Goal: Task Accomplishment & Management: Complete application form

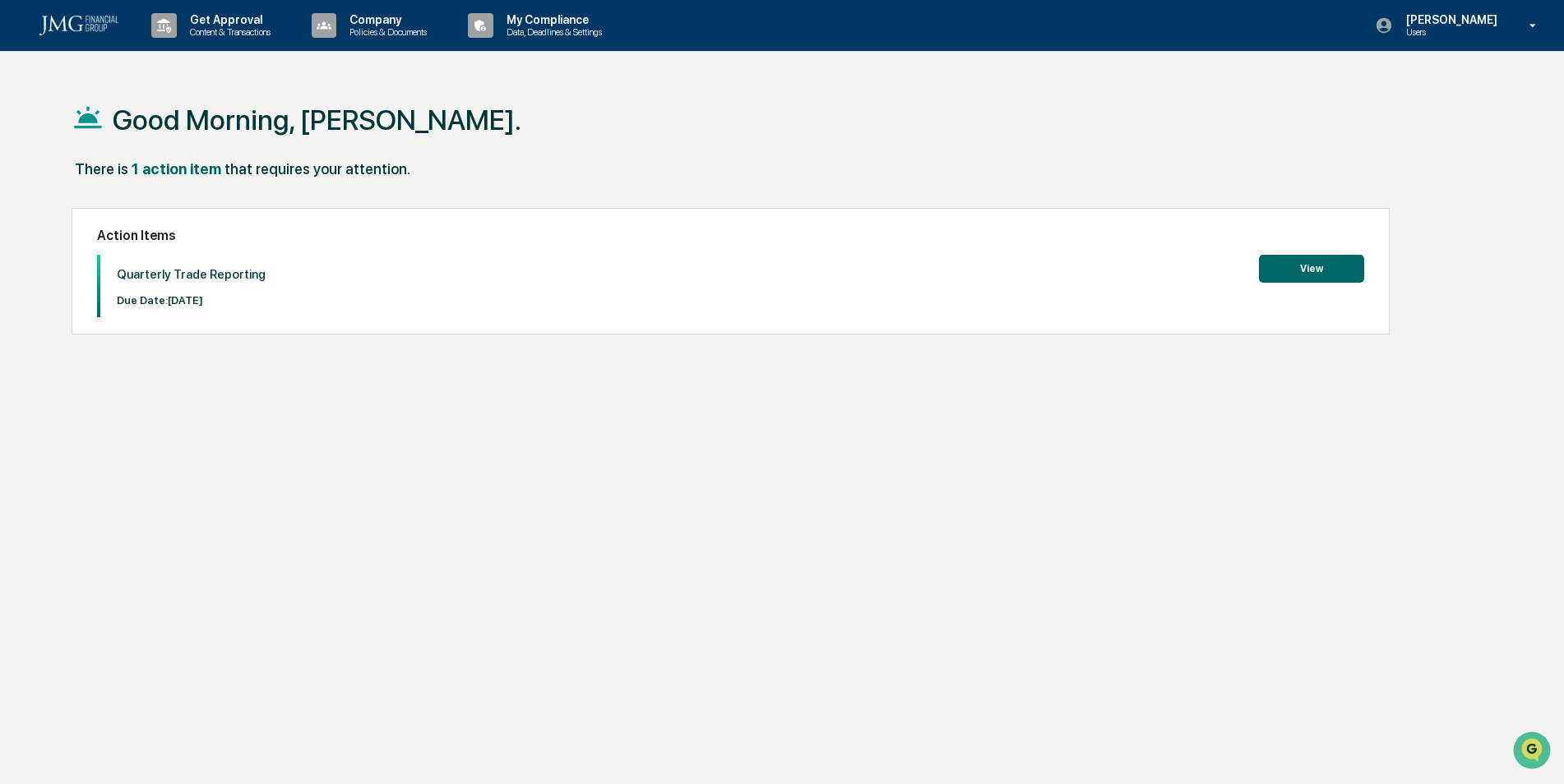
click at [1340, 272] on button "View" at bounding box center [1311, 269] width 105 height 28
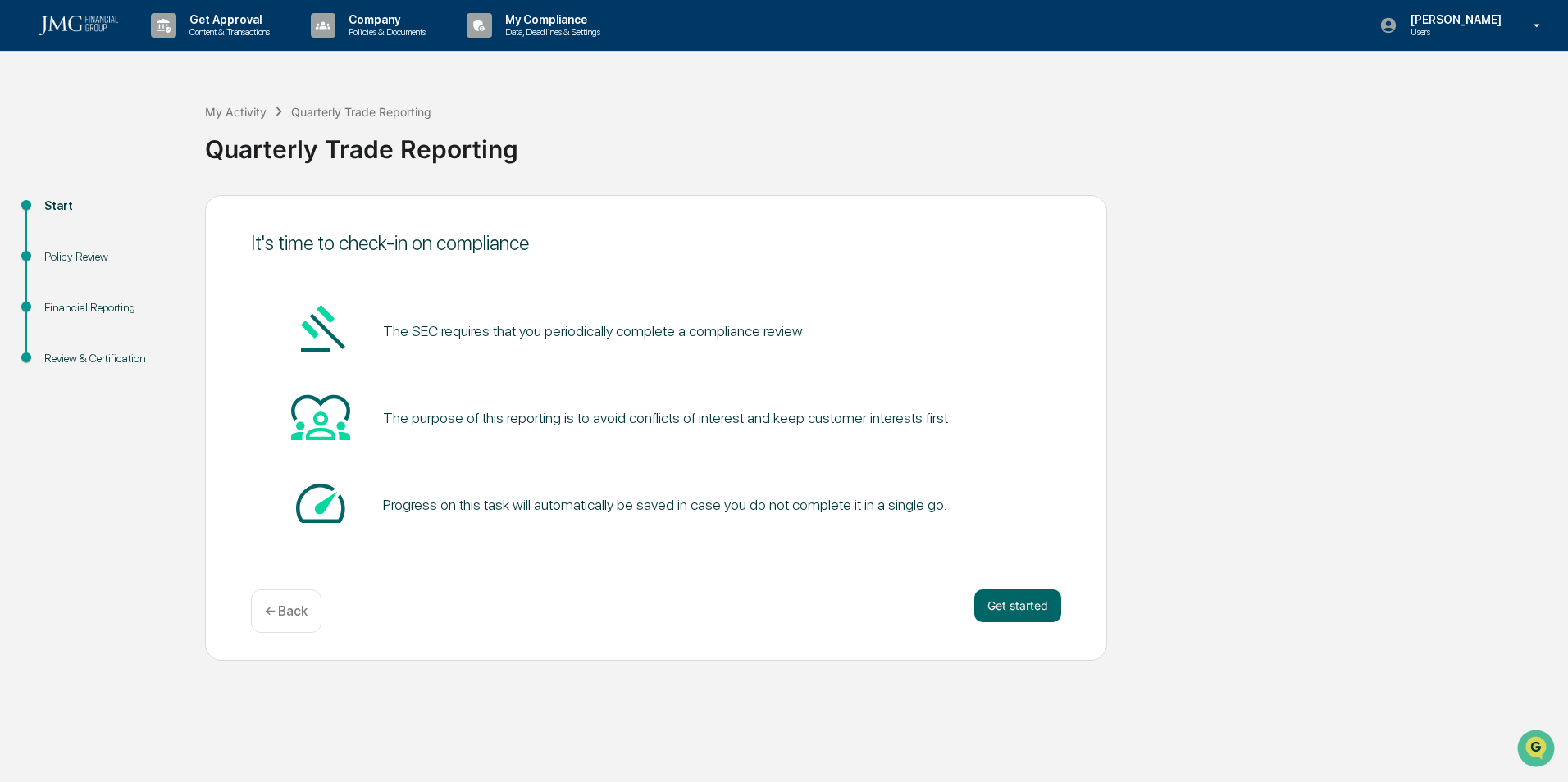
click at [1015, 594] on button "Get started" at bounding box center [1017, 605] width 87 height 33
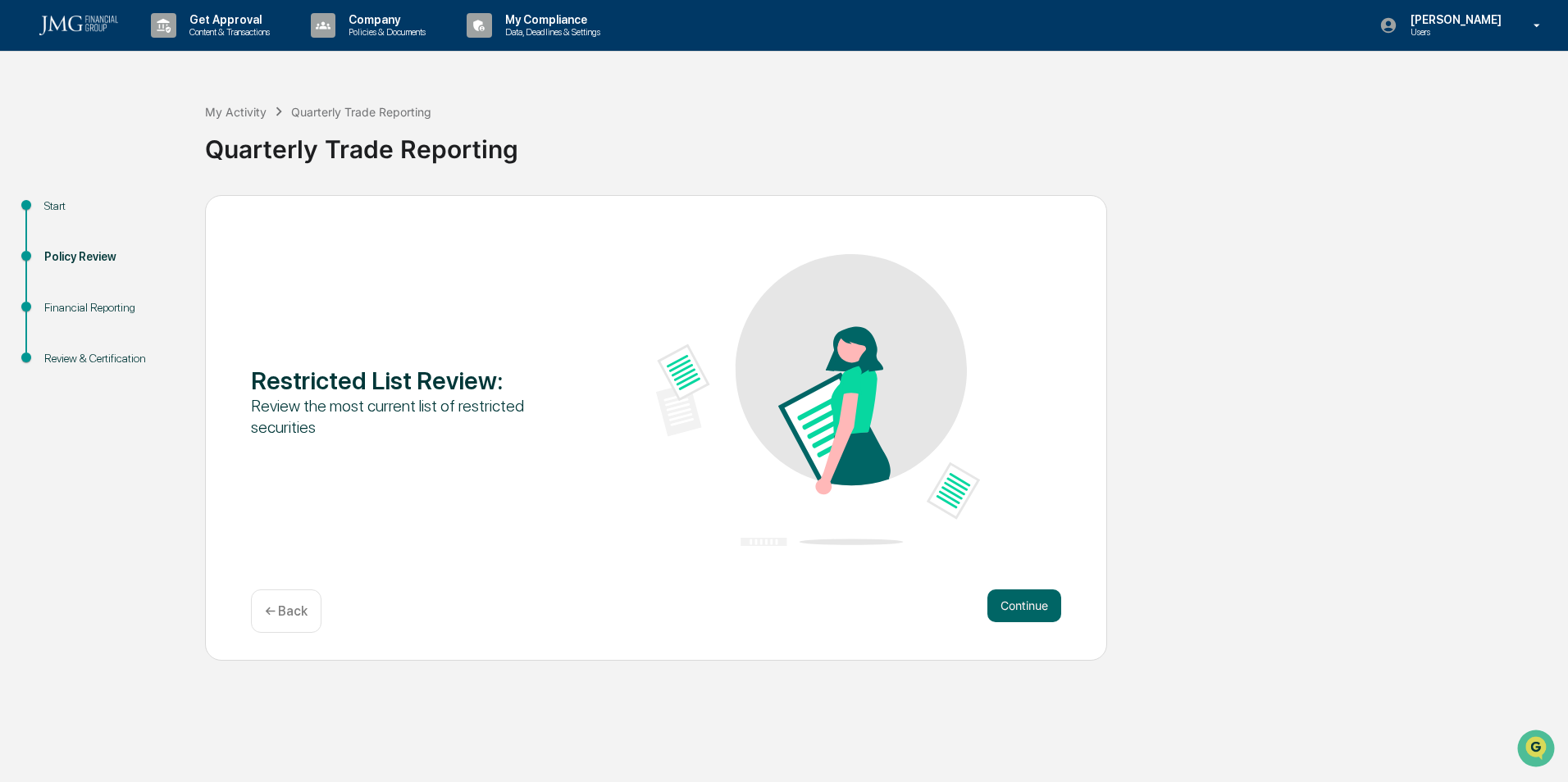
click at [990, 599] on button "Continue" at bounding box center [1024, 605] width 74 height 33
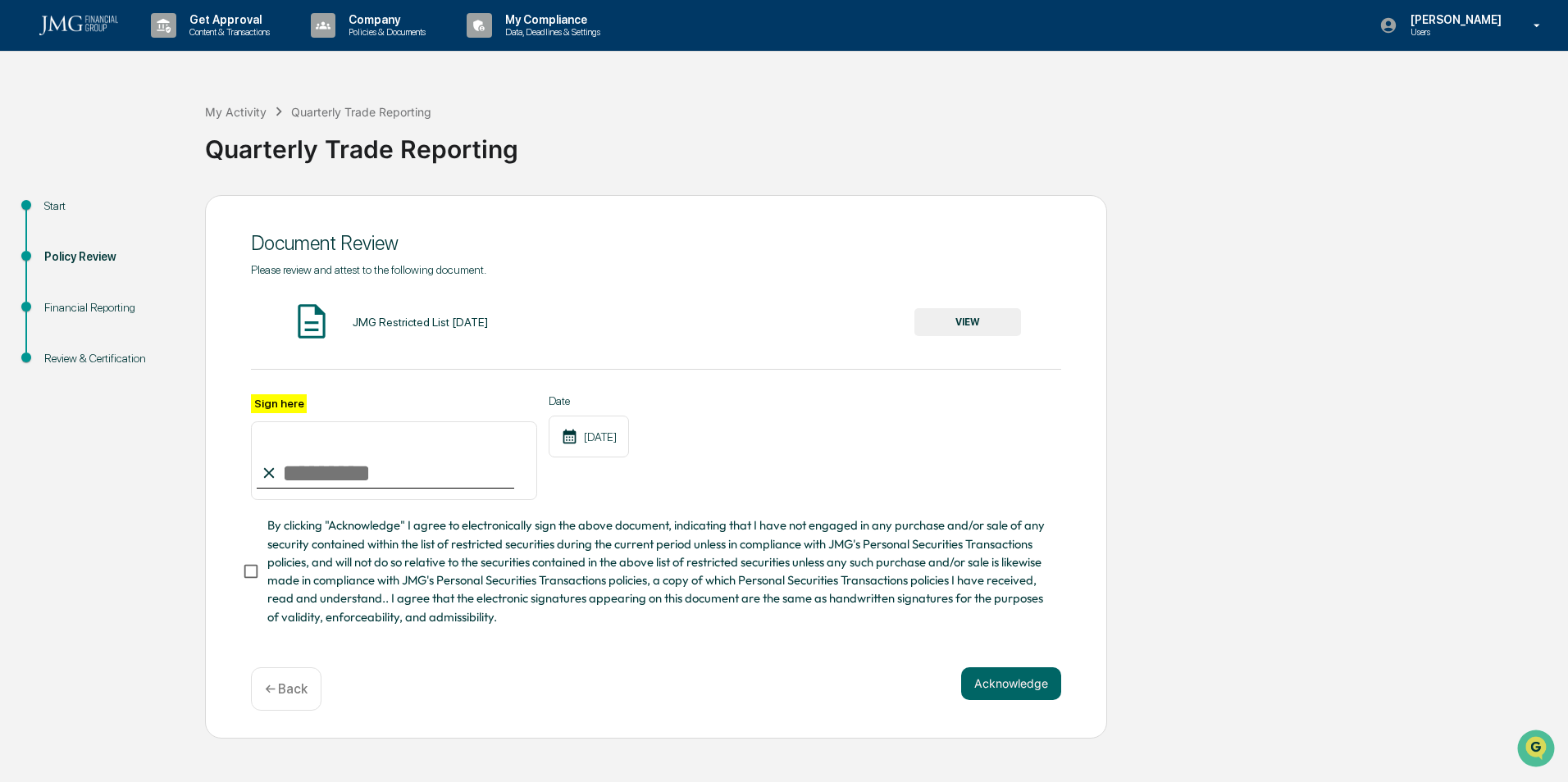
click at [330, 478] on input "Sign here" at bounding box center [394, 460] width 286 height 79
type input "**********"
click at [984, 321] on button "VIEW" at bounding box center [968, 322] width 107 height 28
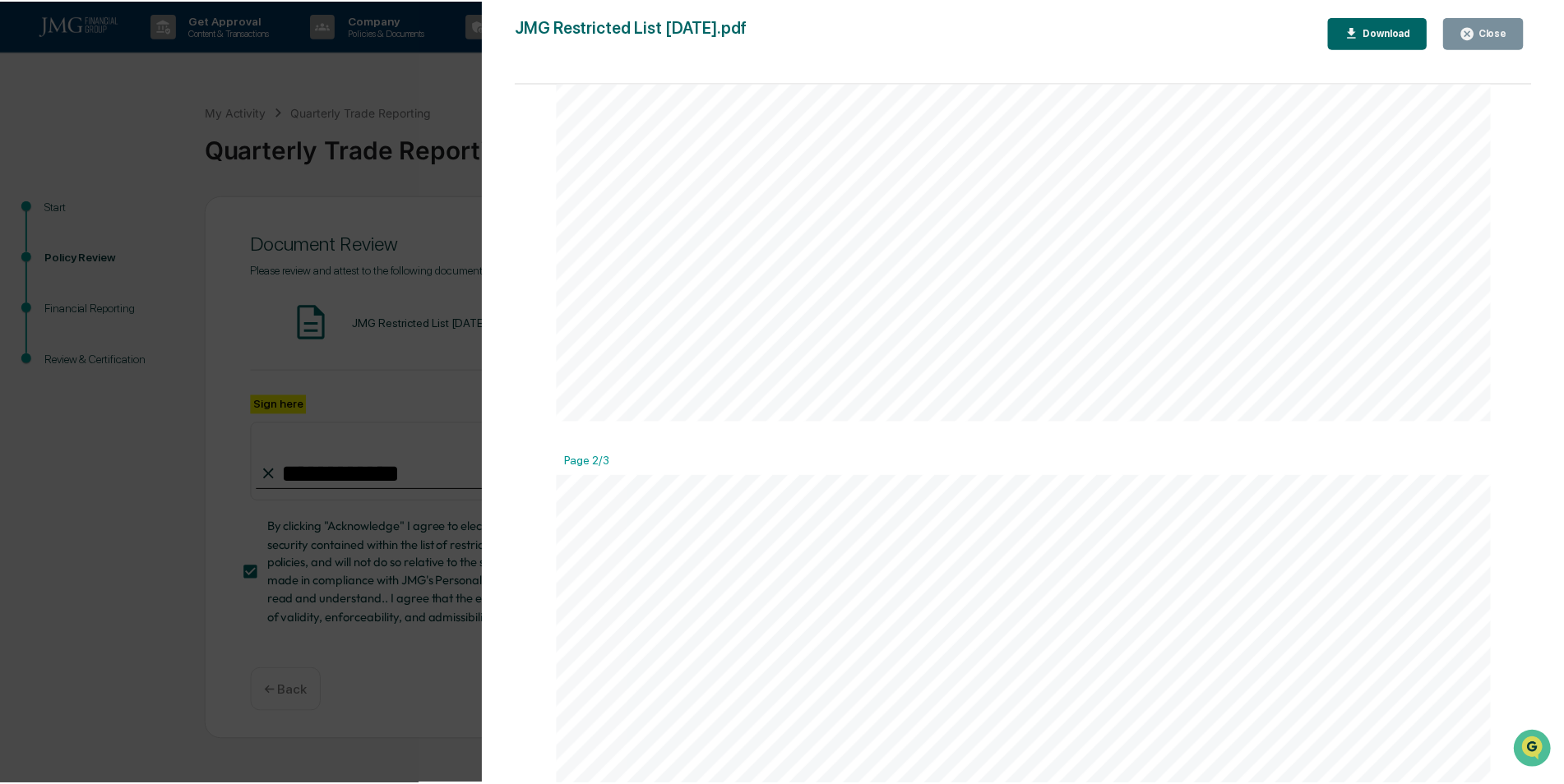
scroll to position [426, 0]
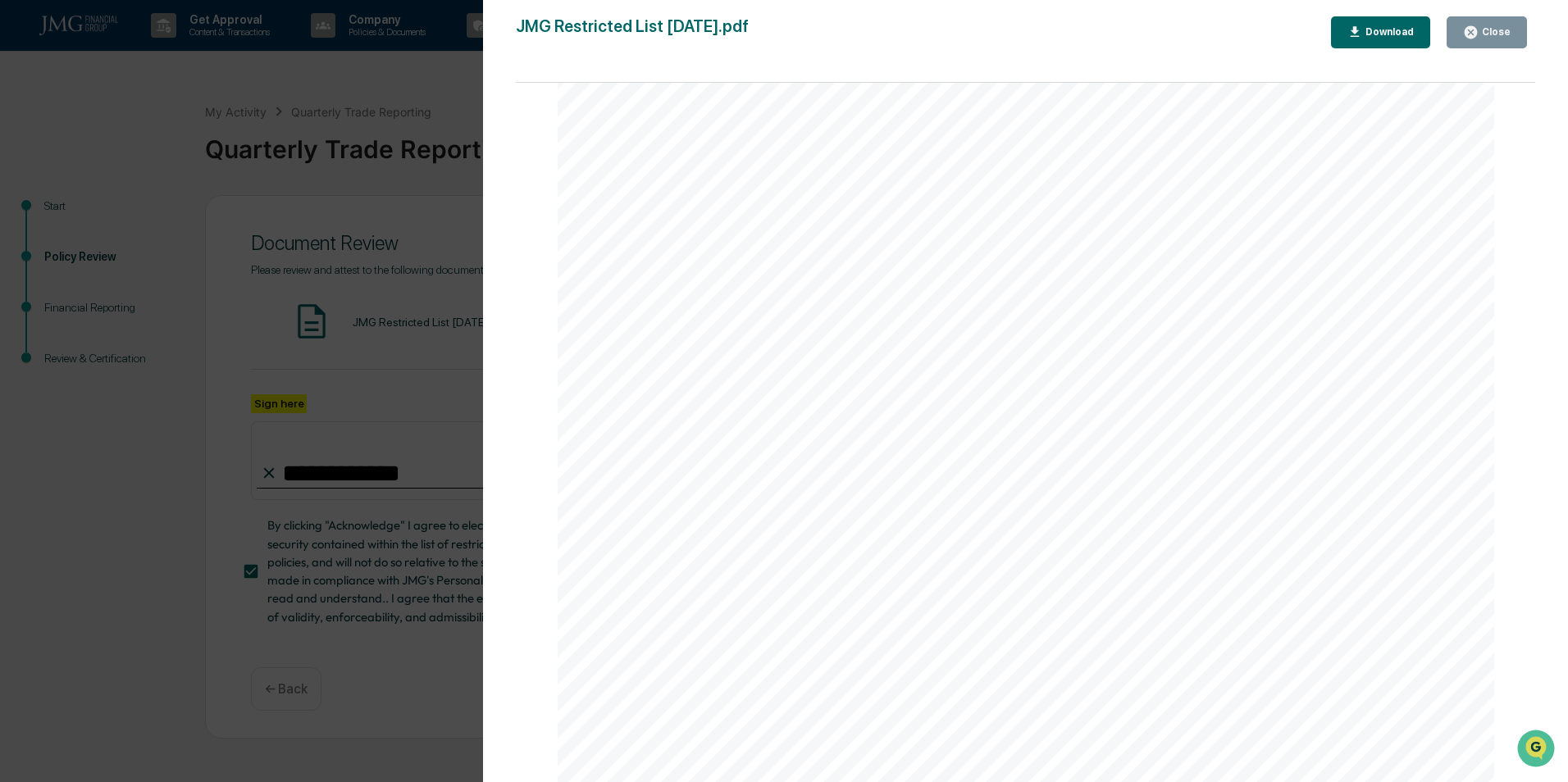
click at [1507, 39] on div "Close" at bounding box center [1487, 32] width 47 height 15
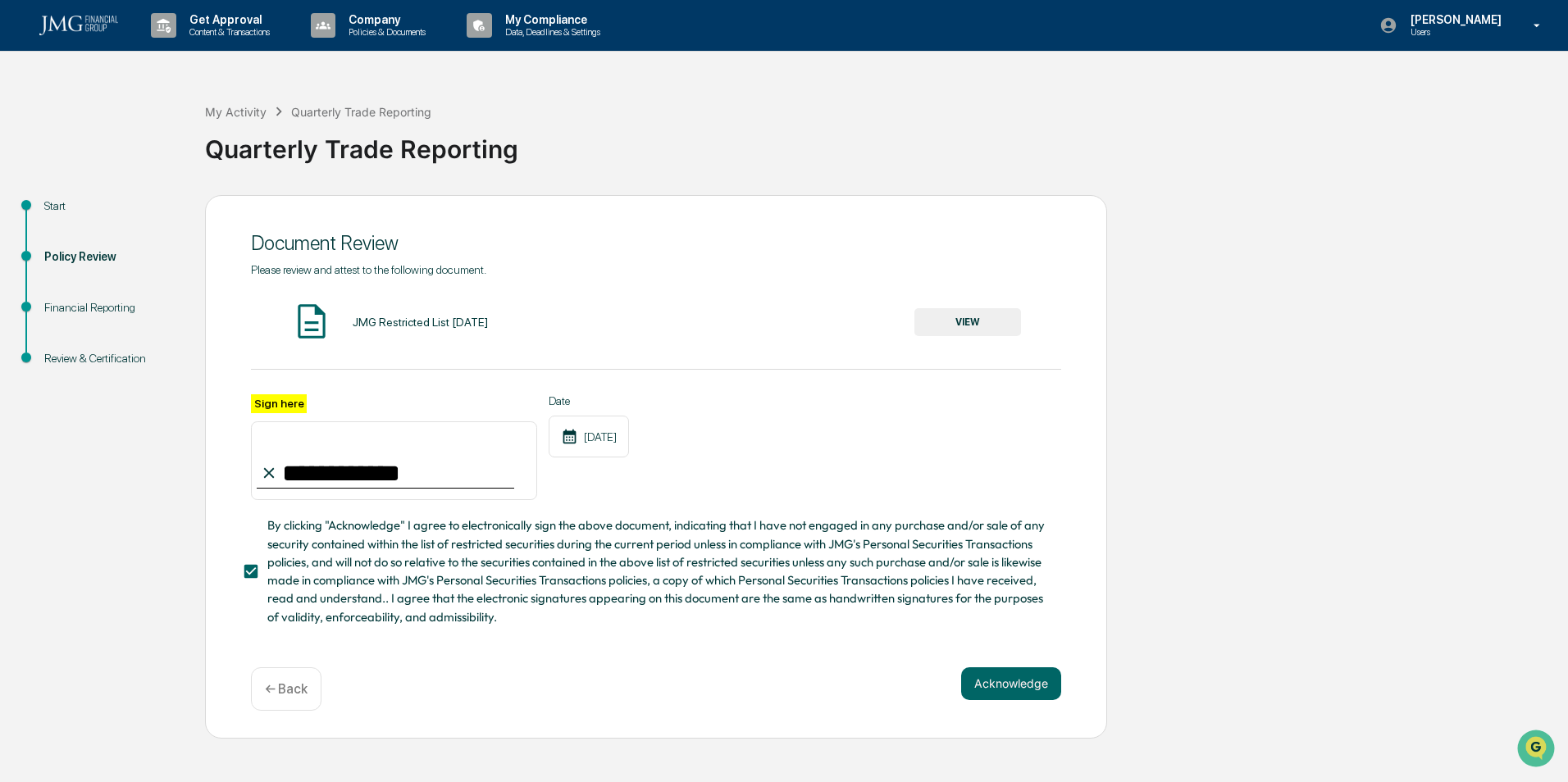
click at [1001, 677] on button "Acknowledge" at bounding box center [1012, 683] width 100 height 33
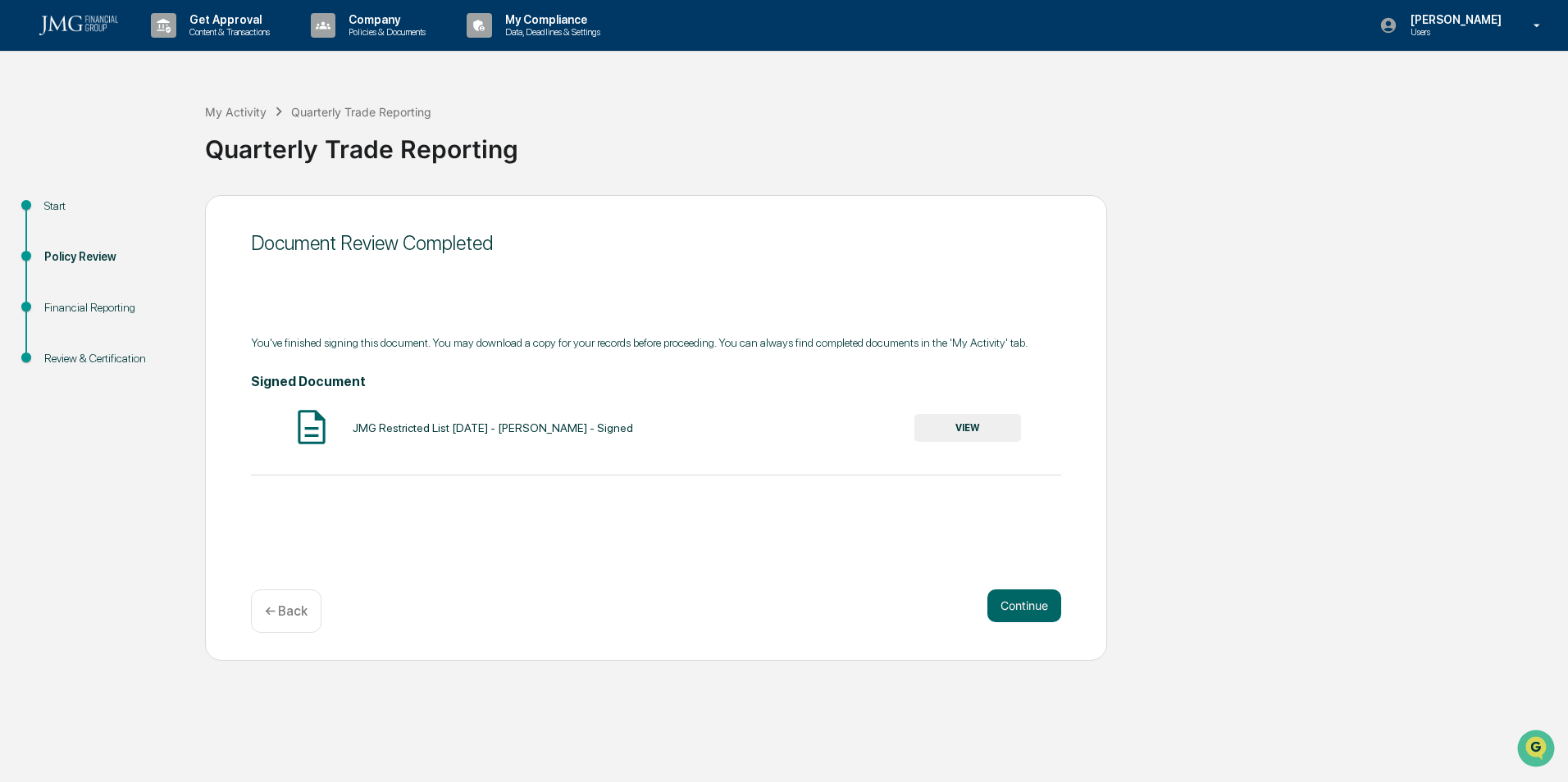
click at [1039, 604] on button "Continue" at bounding box center [1024, 605] width 74 height 33
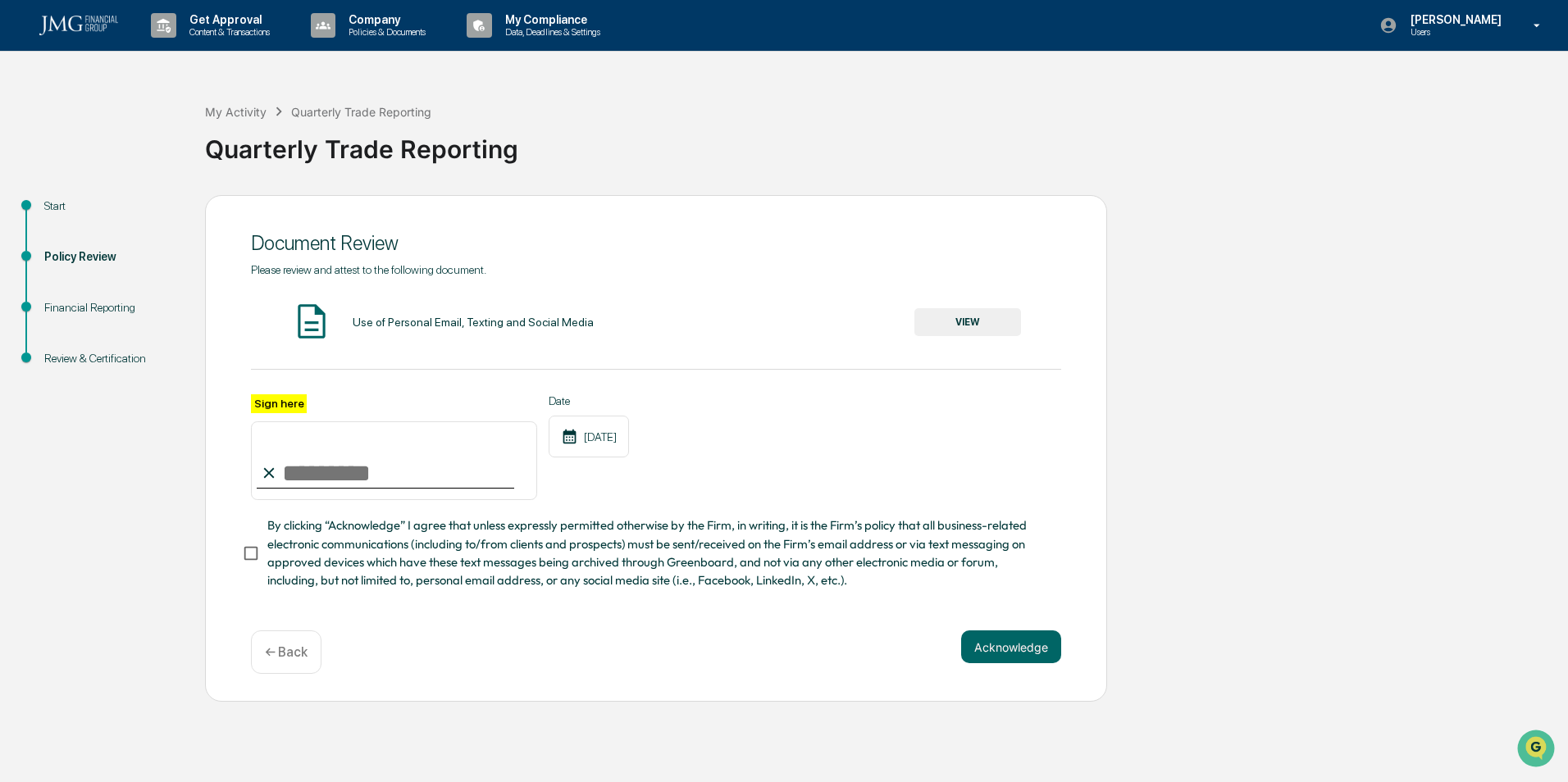
click at [359, 473] on input "Sign here" at bounding box center [394, 460] width 286 height 79
type input "**********"
click at [978, 327] on button "VIEW" at bounding box center [968, 322] width 107 height 28
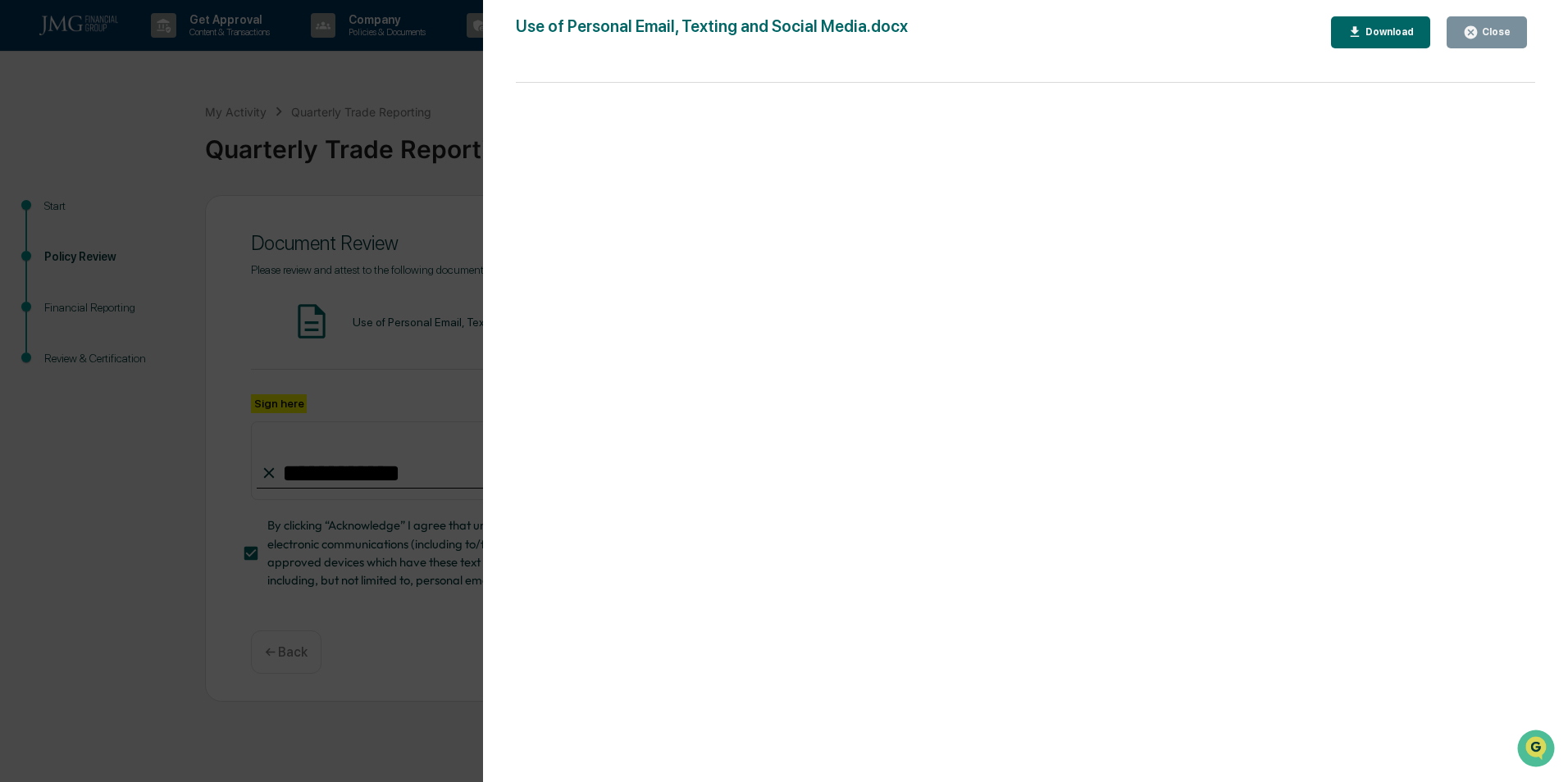
click at [1491, 30] on div "Close" at bounding box center [1495, 32] width 32 height 12
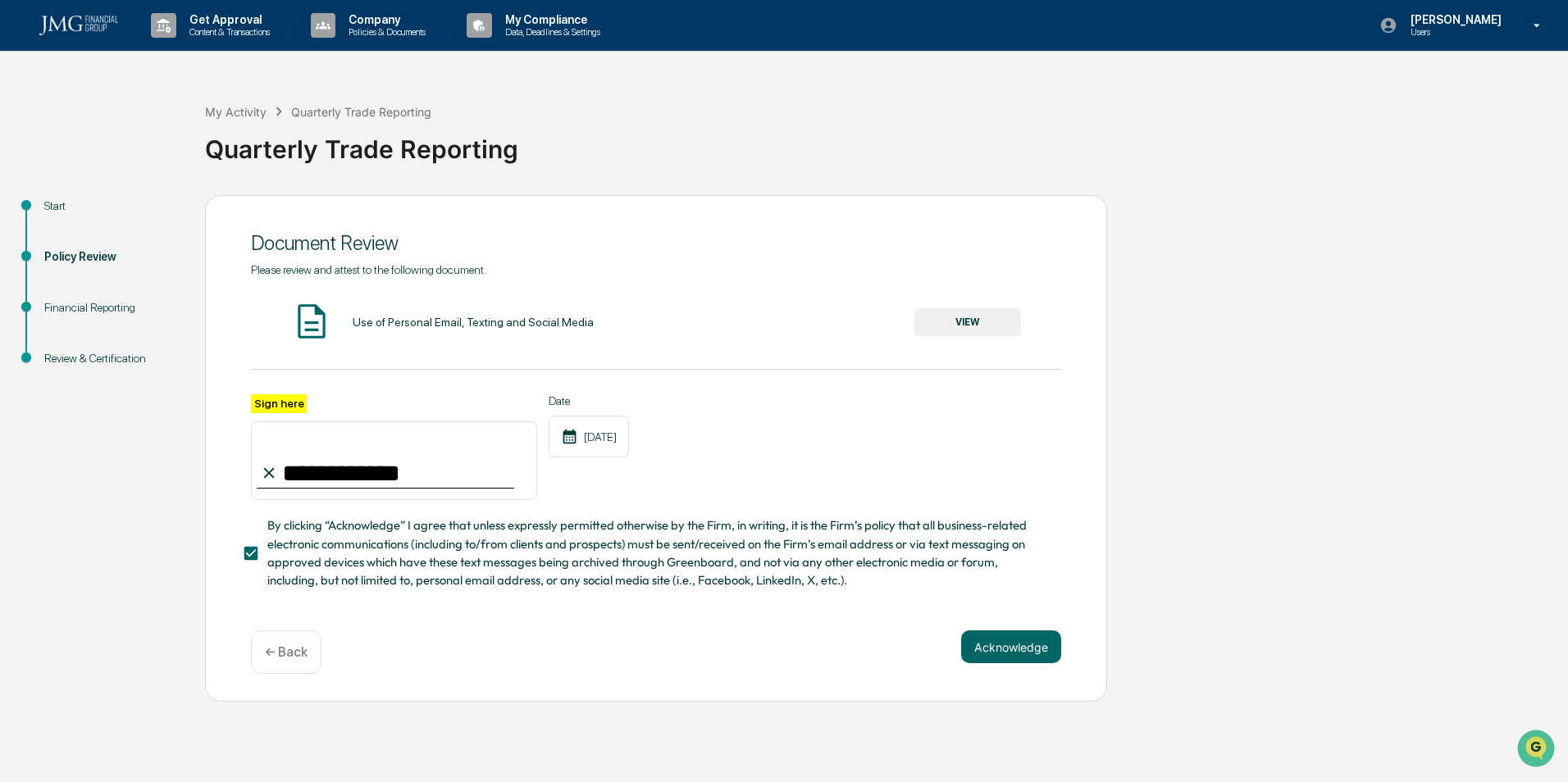
click at [1008, 646] on button "Acknowledge" at bounding box center [1012, 647] width 100 height 33
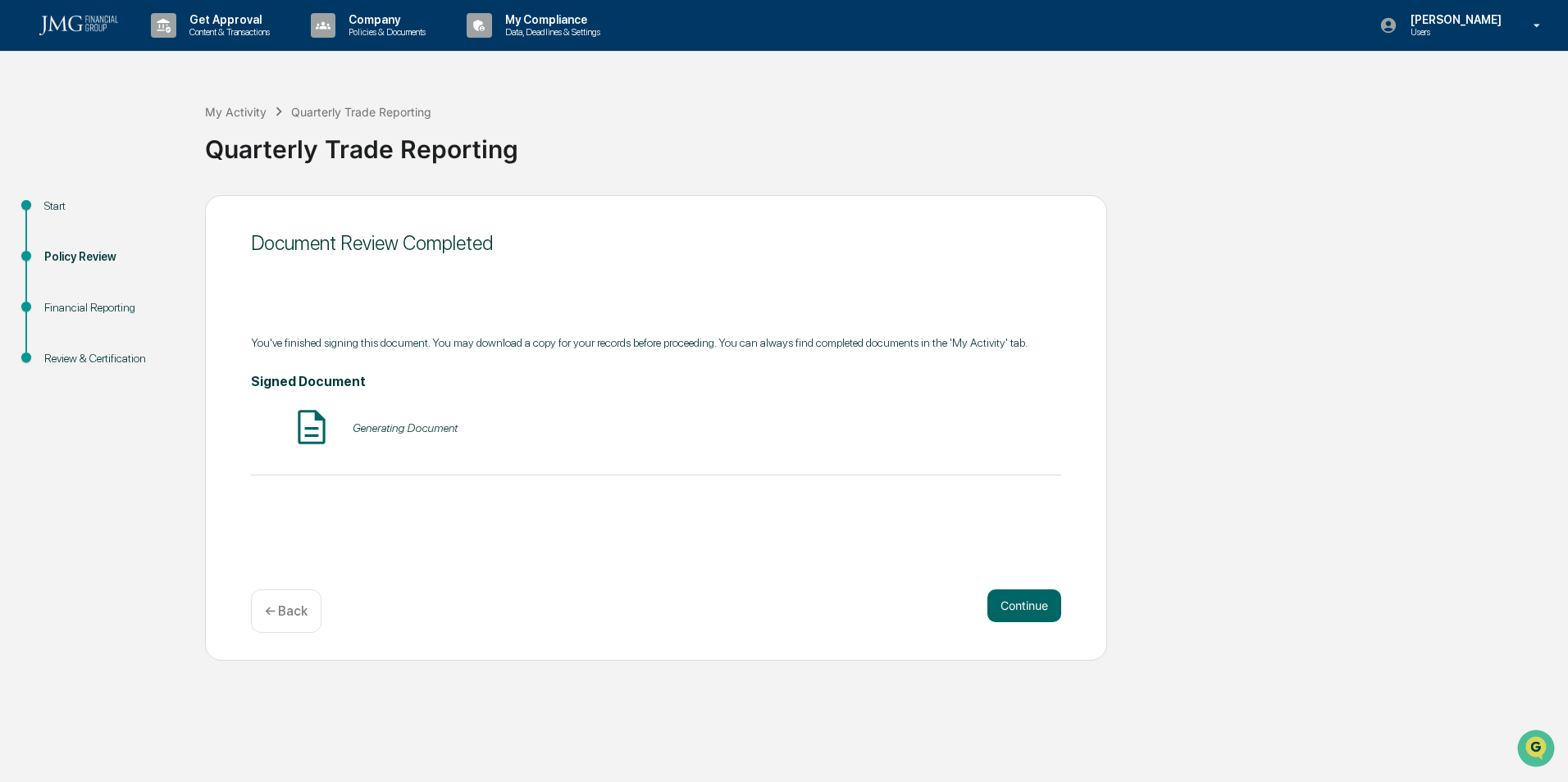
click at [1003, 619] on button "Continue" at bounding box center [1024, 605] width 74 height 33
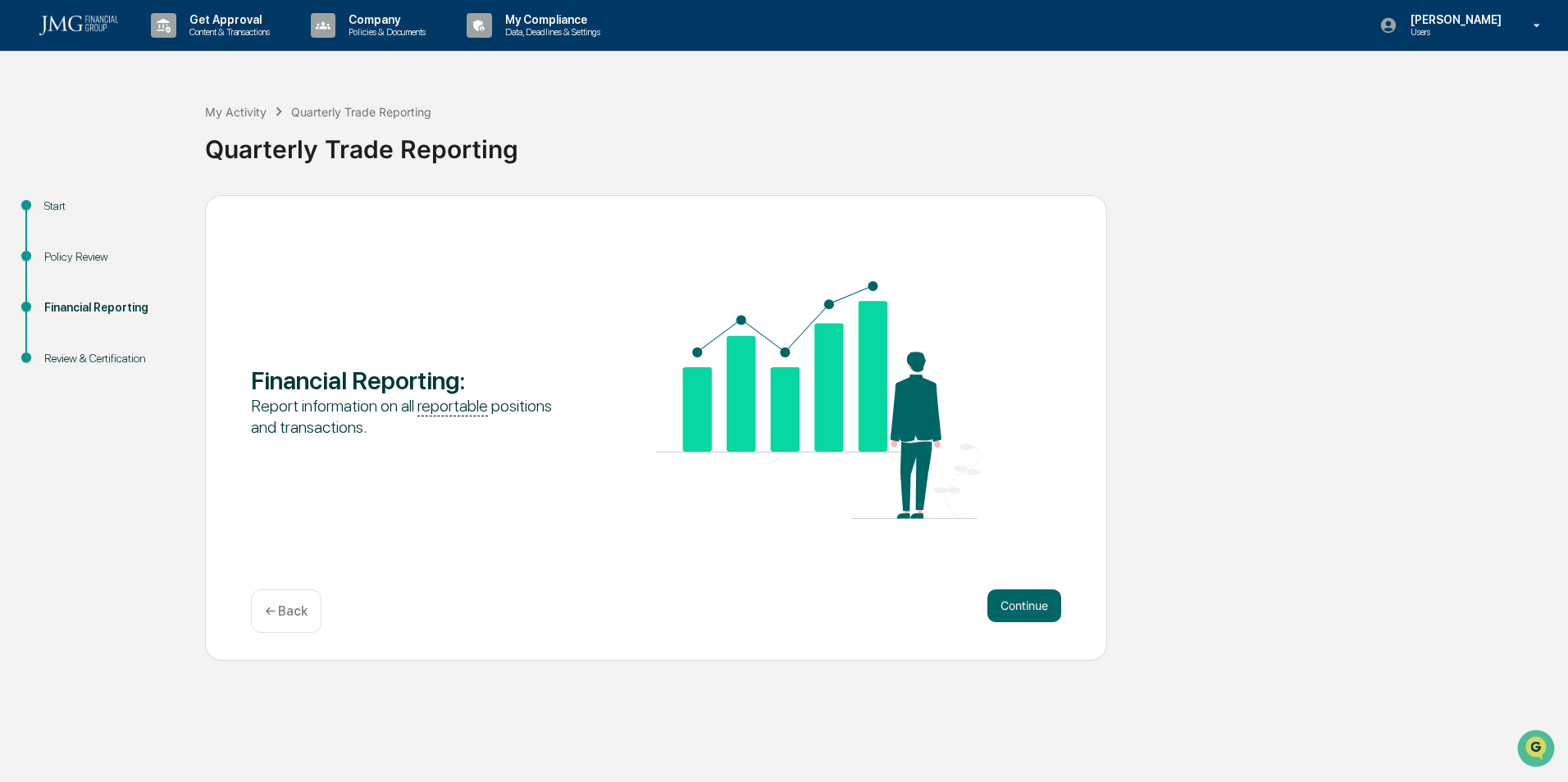
click at [1045, 610] on button "Continue" at bounding box center [1024, 605] width 74 height 33
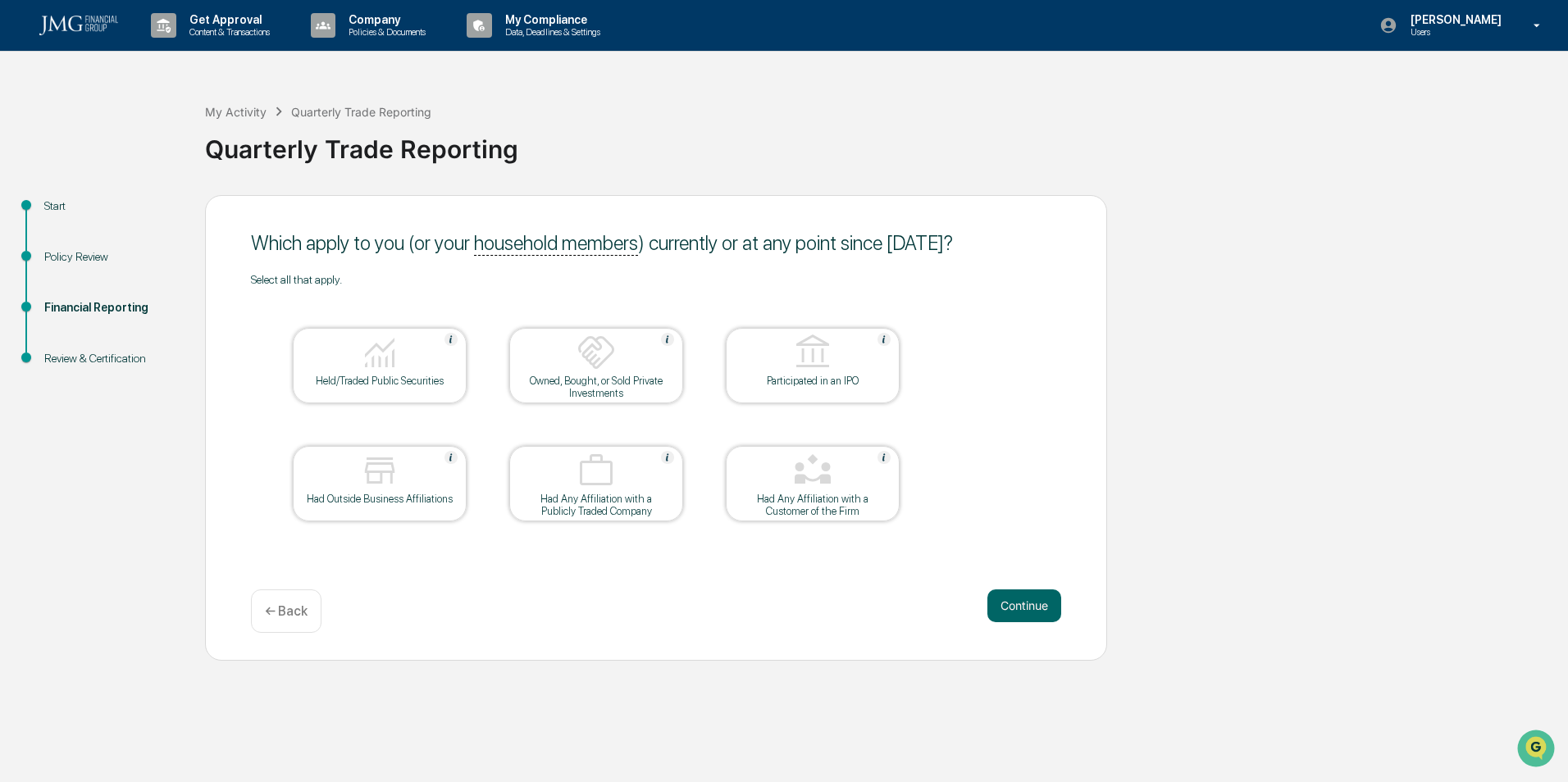
click at [404, 350] on div at bounding box center [380, 353] width 164 height 41
click at [1038, 610] on button "Continue" at bounding box center [1024, 605] width 74 height 33
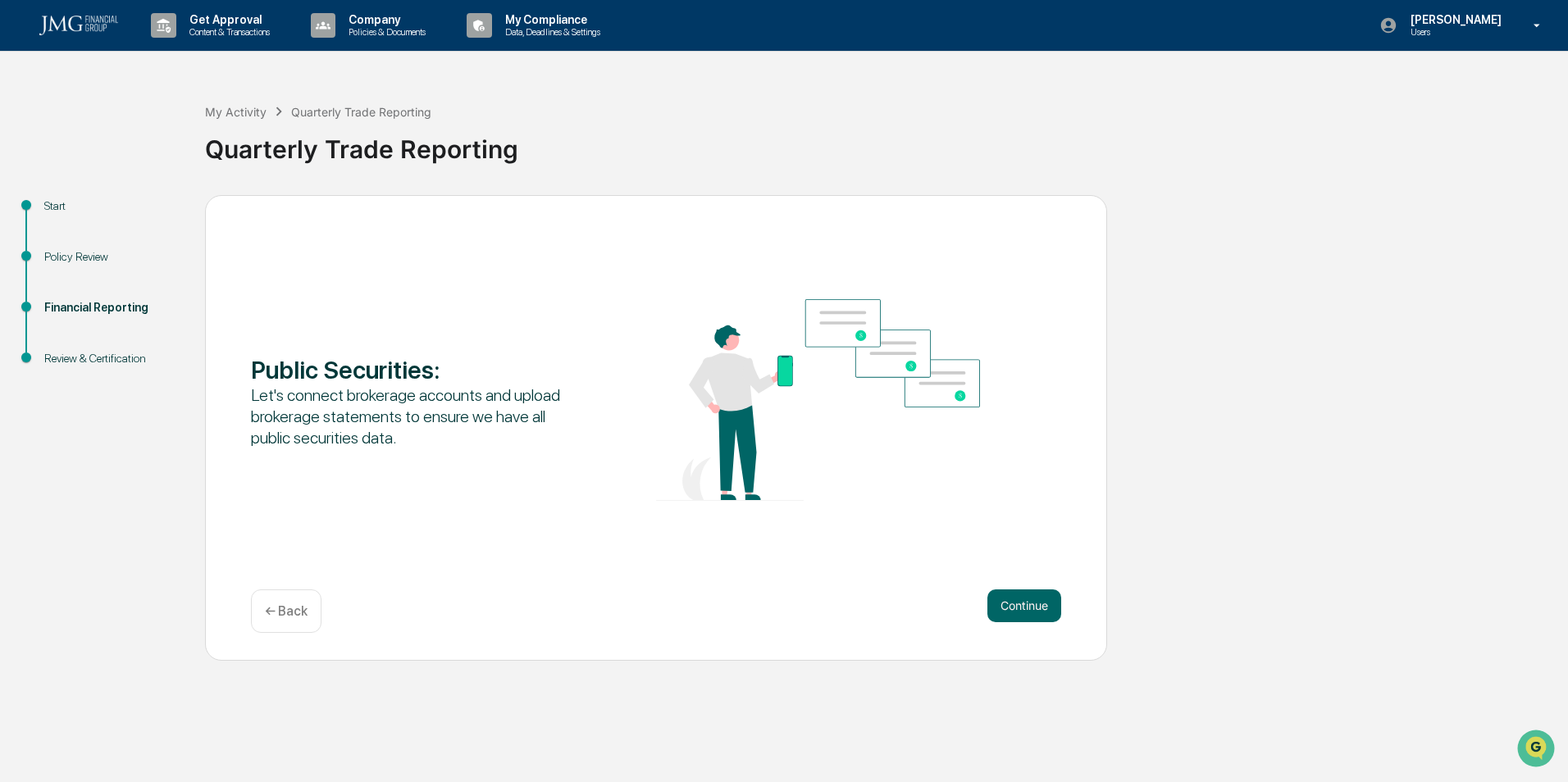
click at [1019, 598] on button "Continue" at bounding box center [1024, 605] width 74 height 33
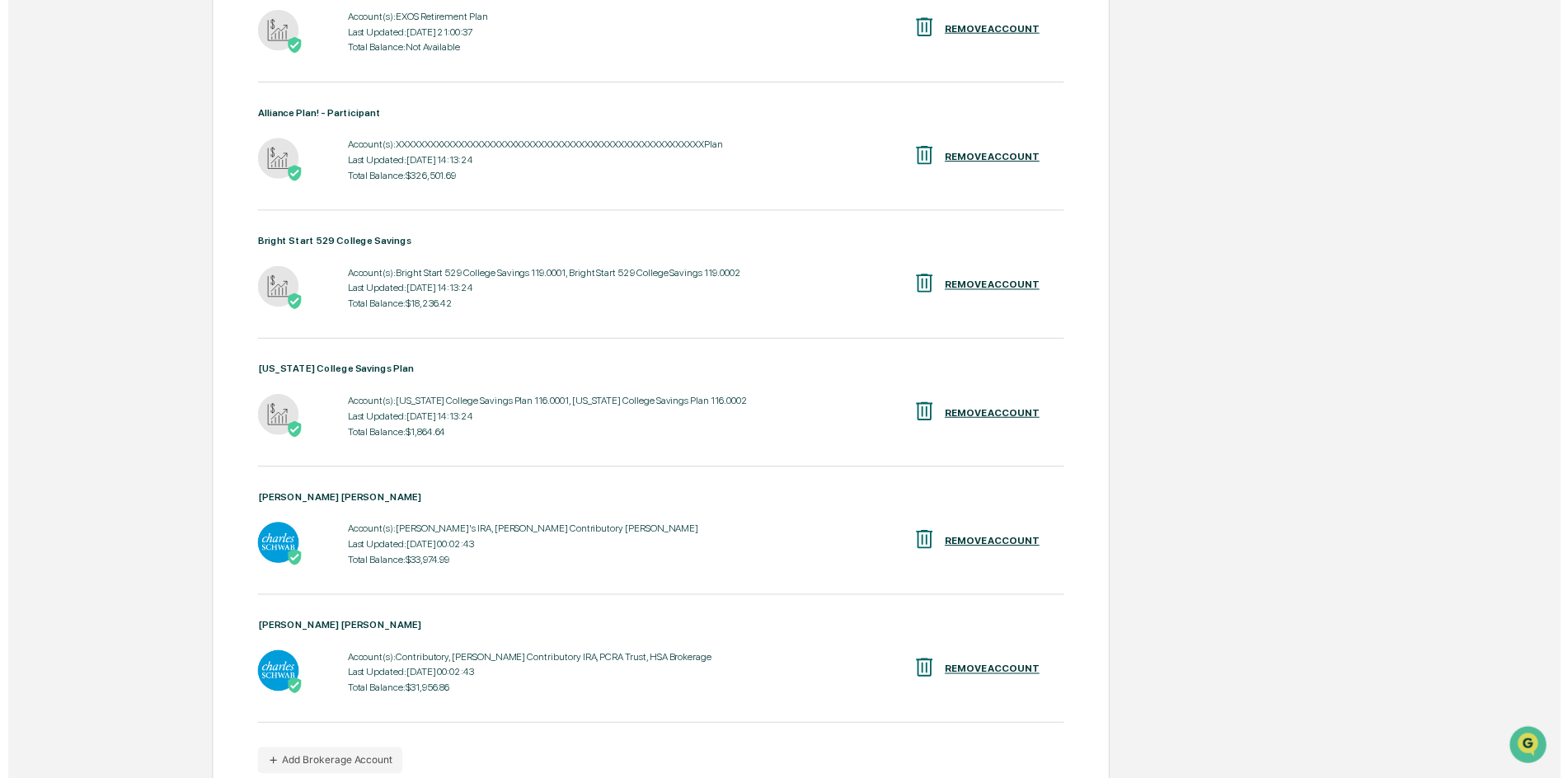
scroll to position [625, 0]
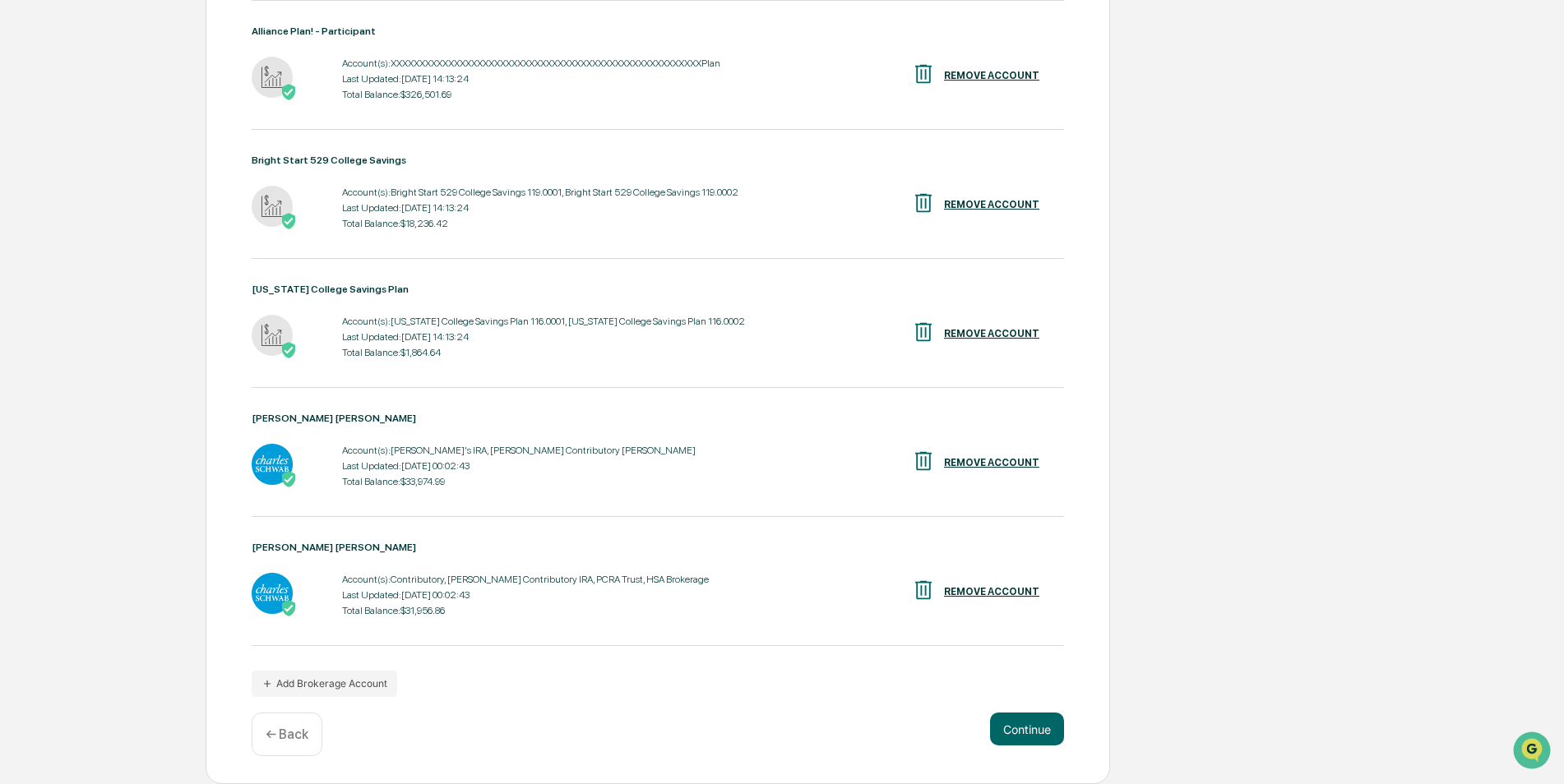
click at [1032, 733] on button "Continue" at bounding box center [1027, 729] width 74 height 33
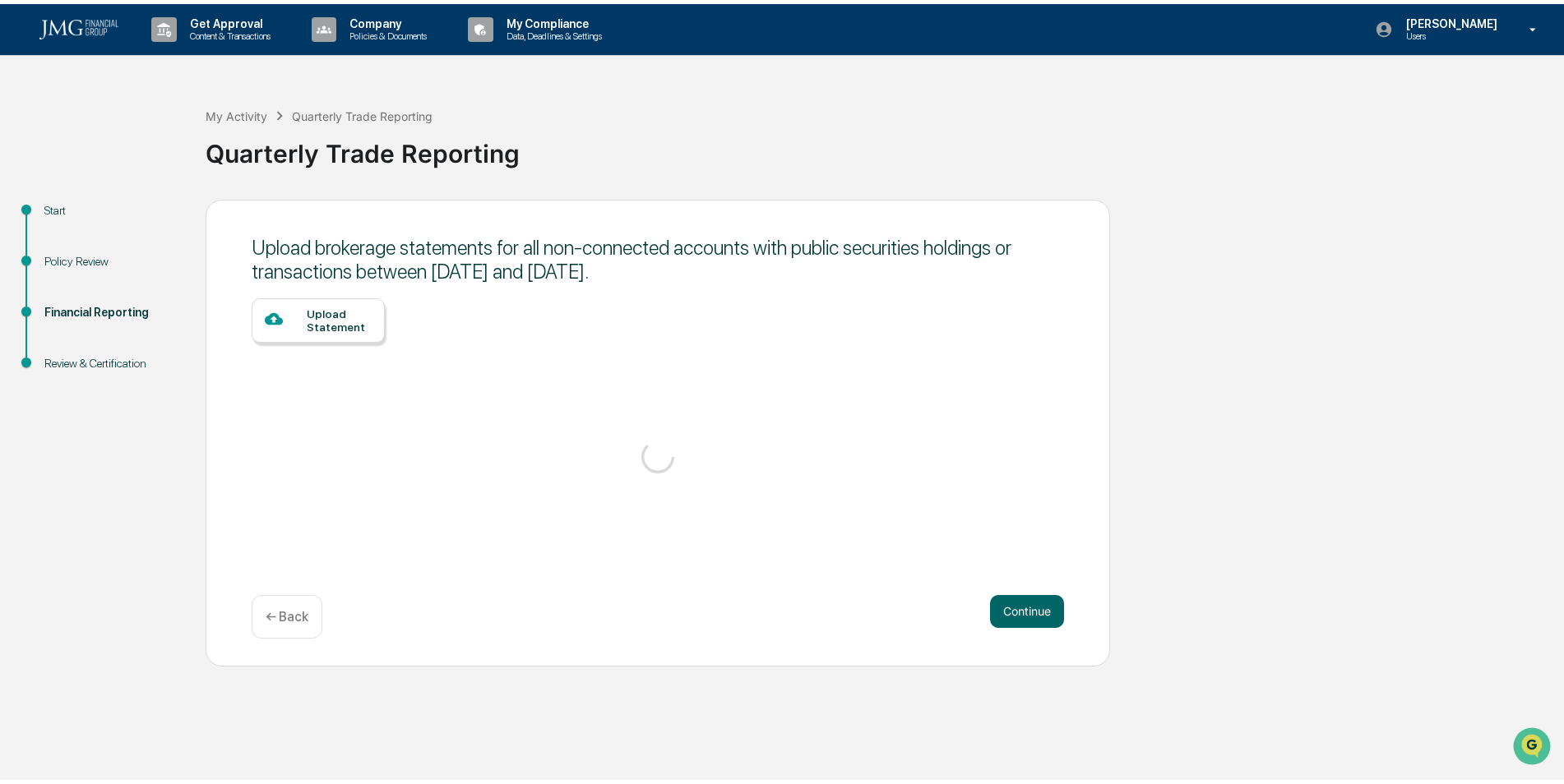
scroll to position [0, 0]
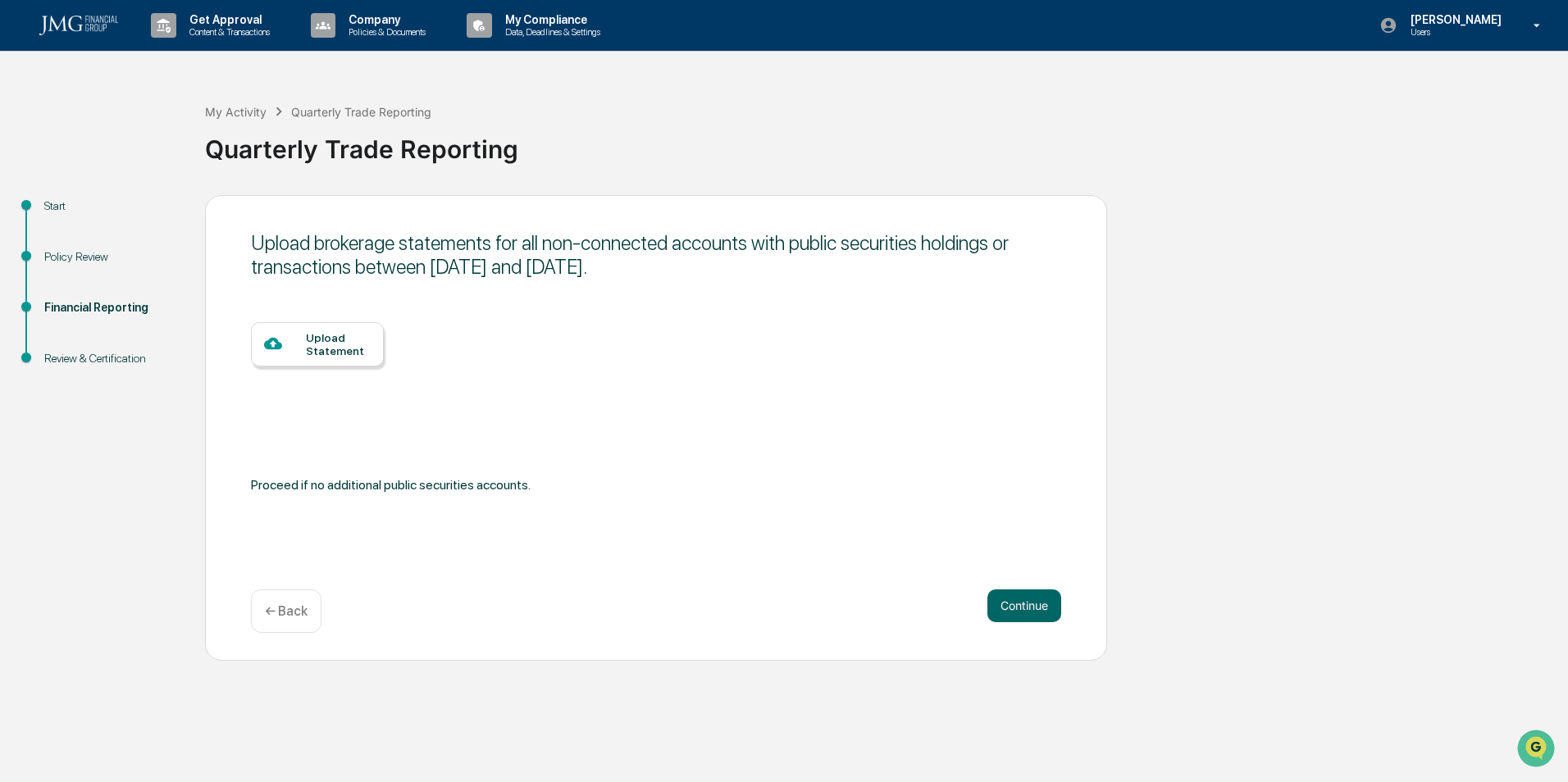
click at [288, 610] on p "← Back" at bounding box center [286, 611] width 42 height 15
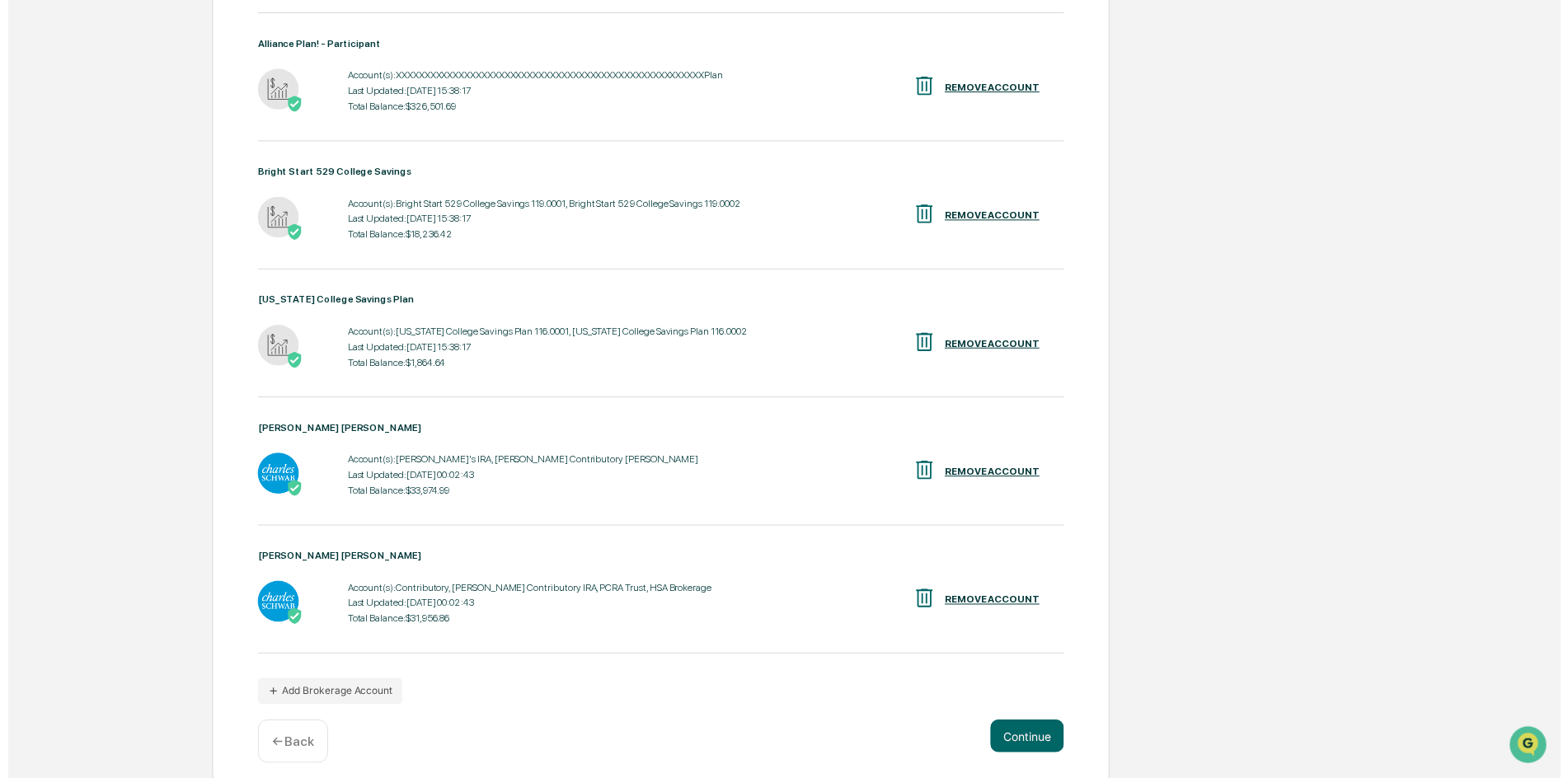
scroll to position [625, 0]
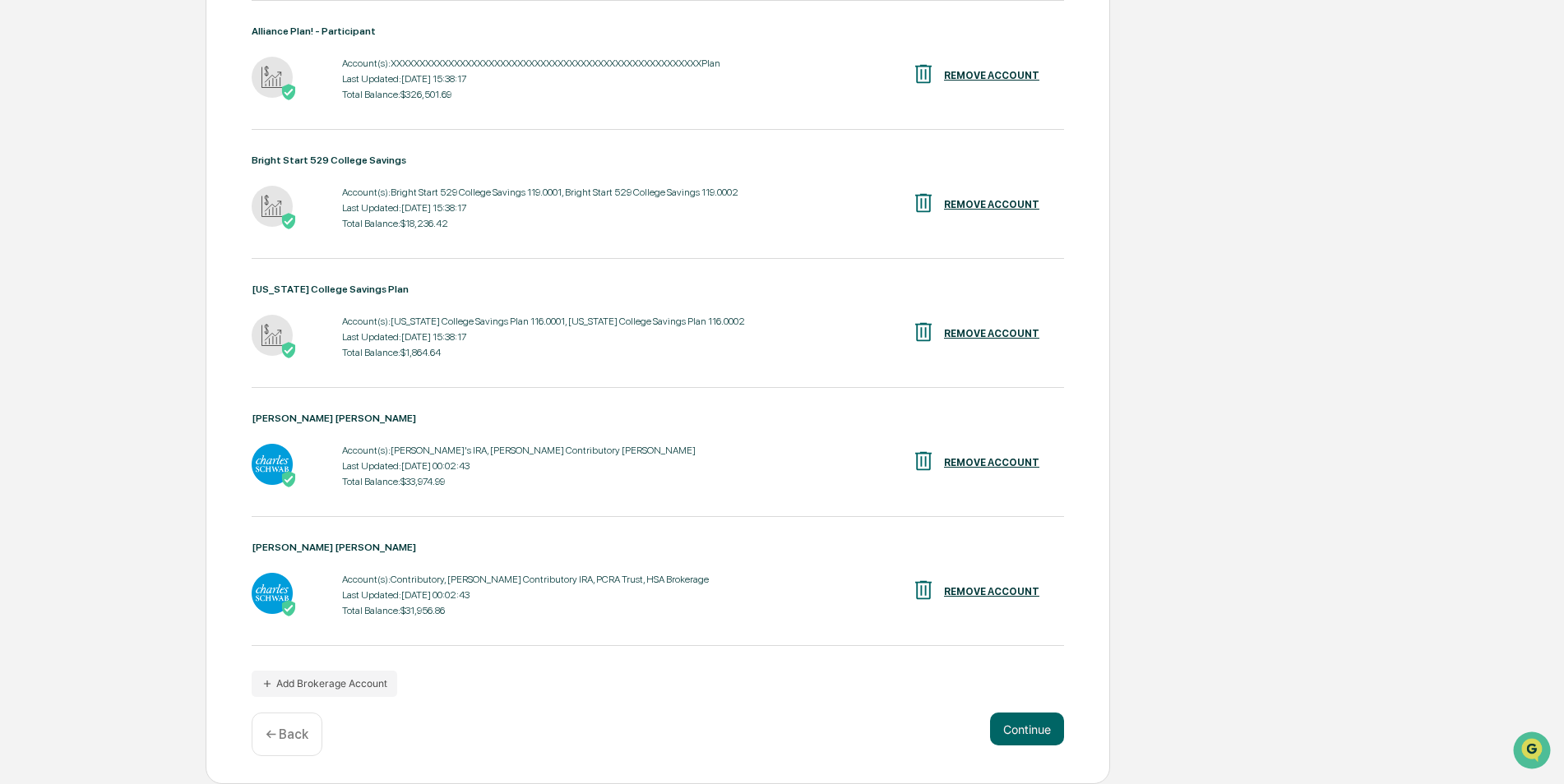
click at [1027, 727] on button "Continue" at bounding box center [1027, 729] width 74 height 33
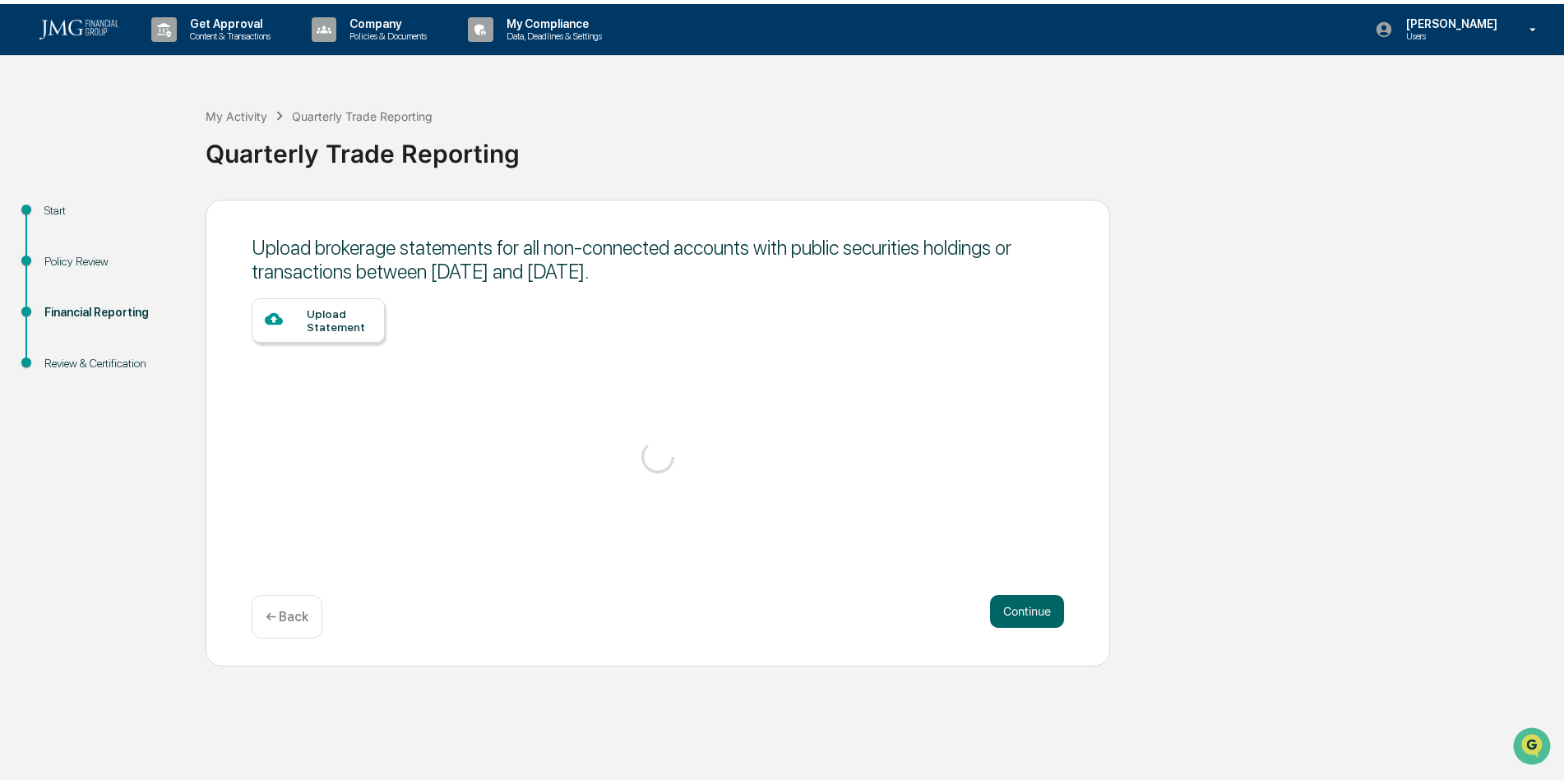
scroll to position [0, 0]
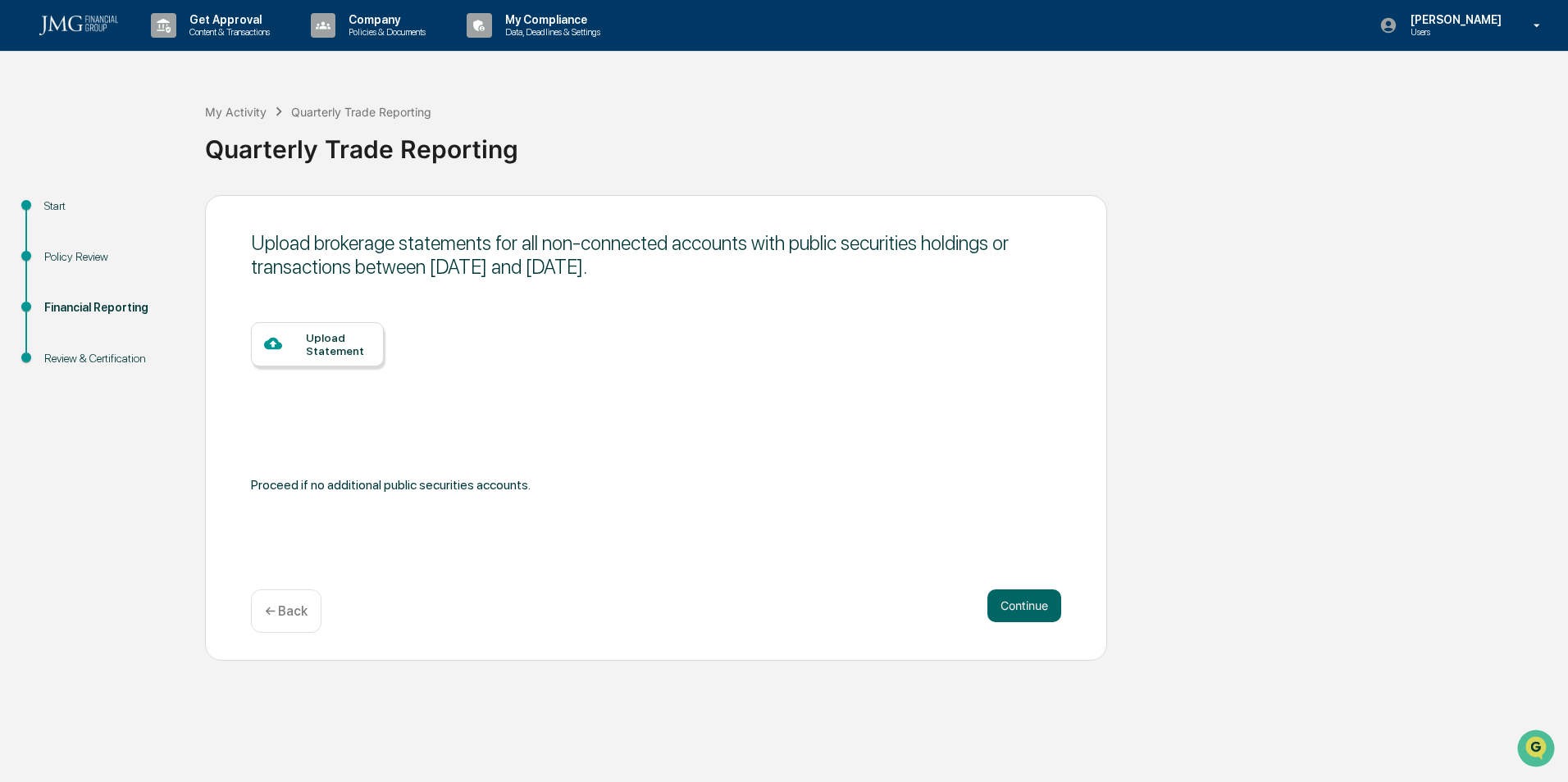
click at [1026, 605] on button "Continue" at bounding box center [1024, 605] width 74 height 33
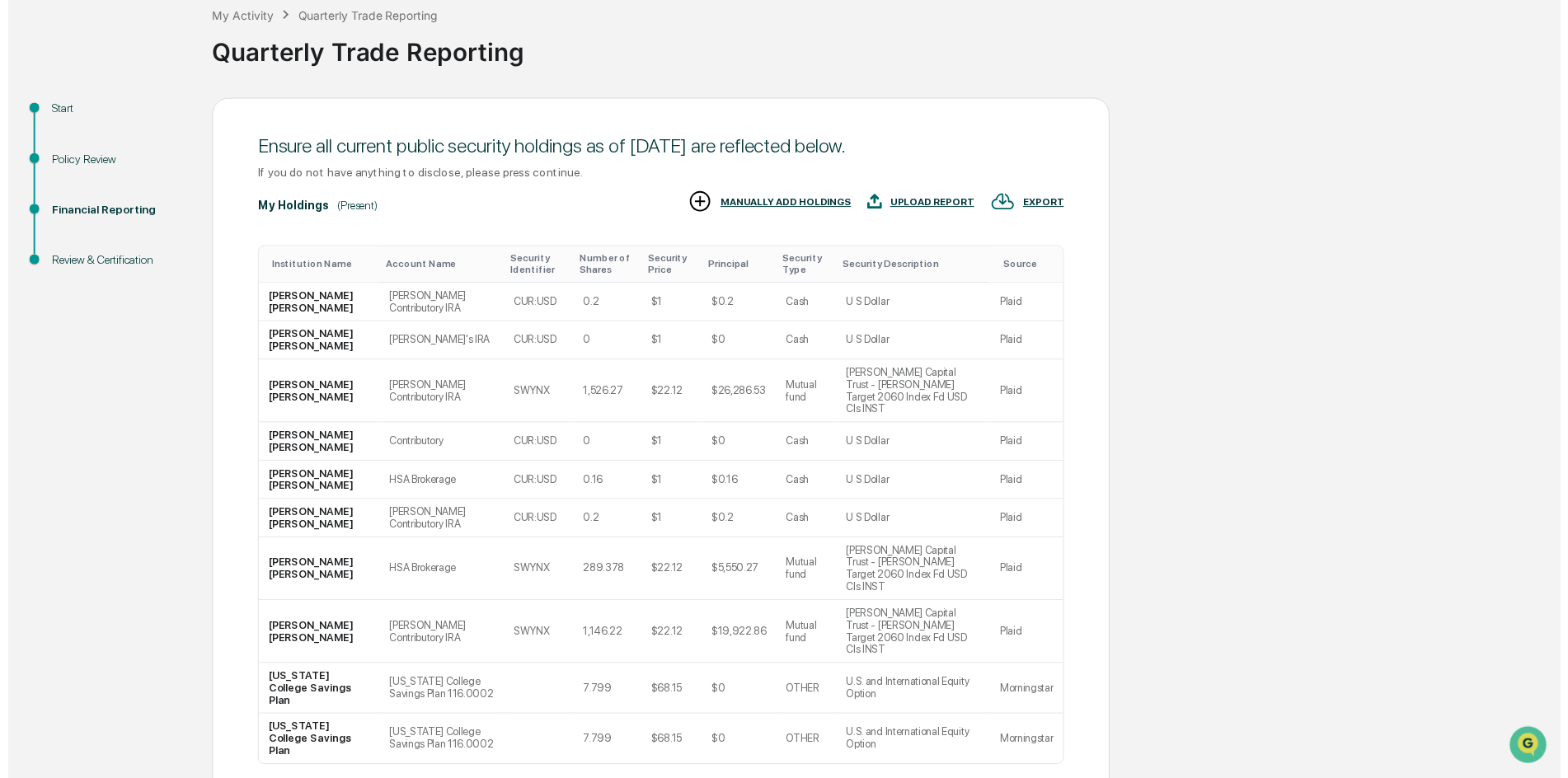
scroll to position [103, 0]
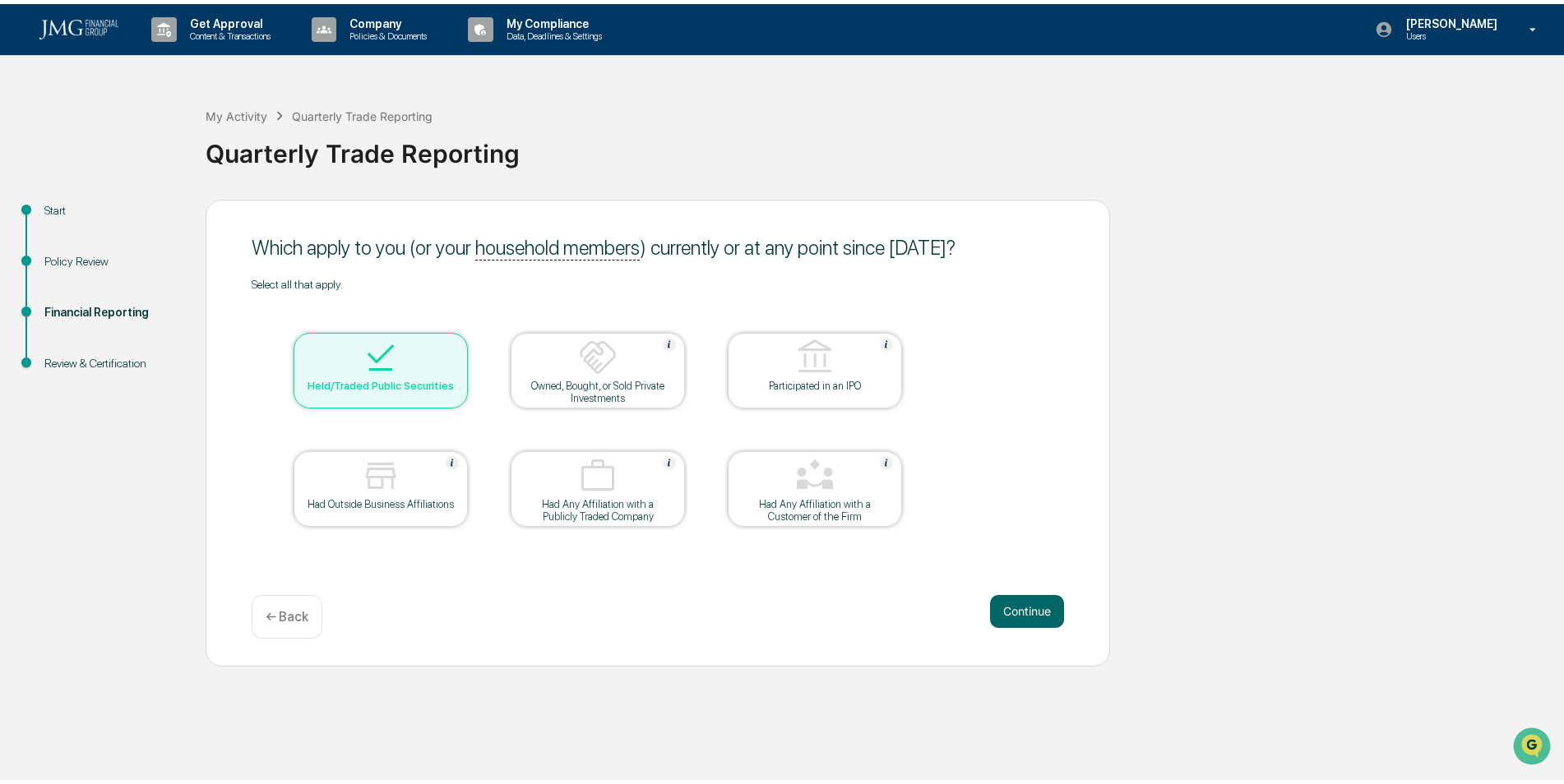
scroll to position [0, 0]
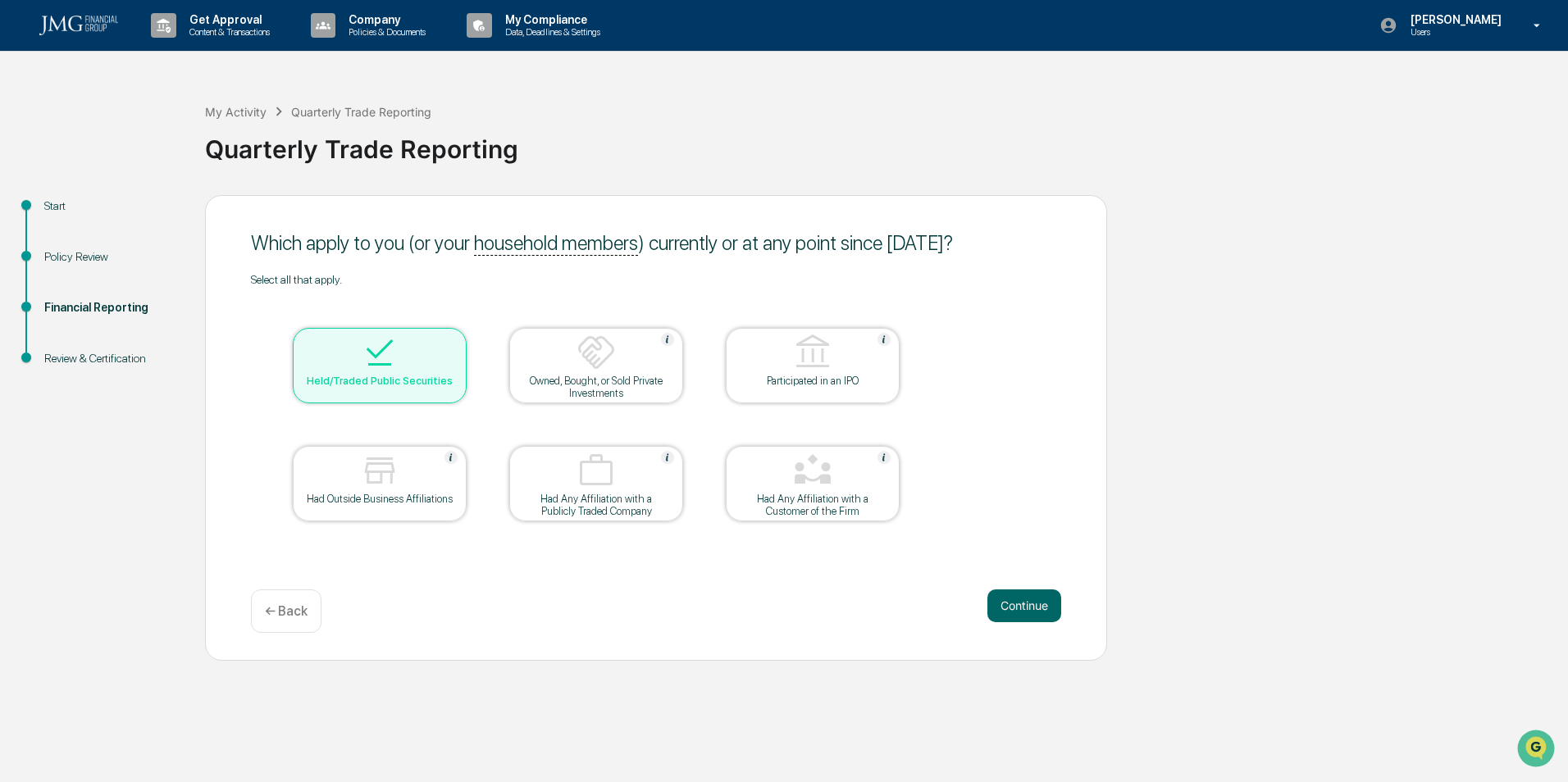
click at [1049, 615] on button "Continue" at bounding box center [1024, 605] width 74 height 33
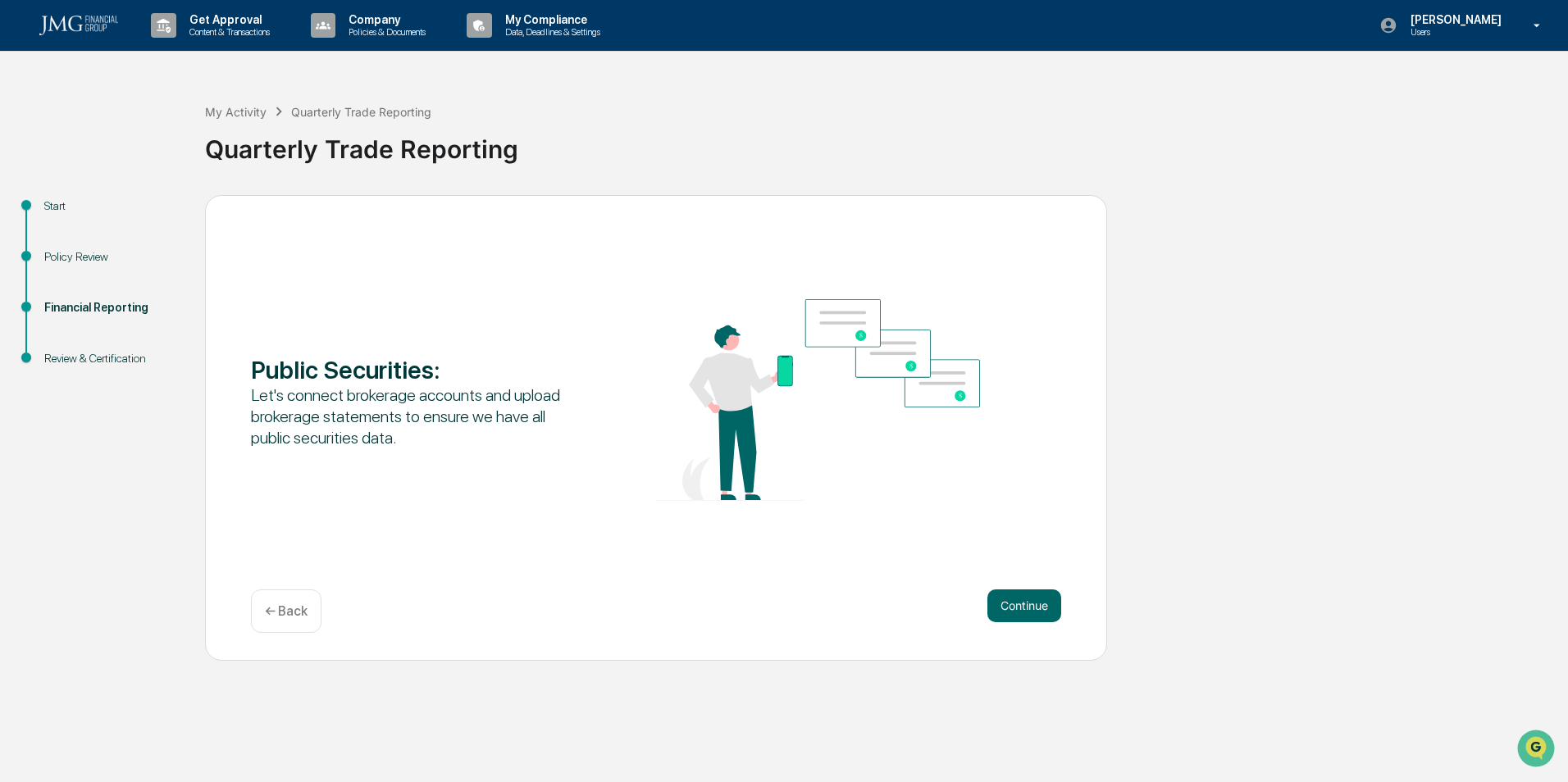
click at [998, 593] on button "Continue" at bounding box center [1024, 605] width 74 height 33
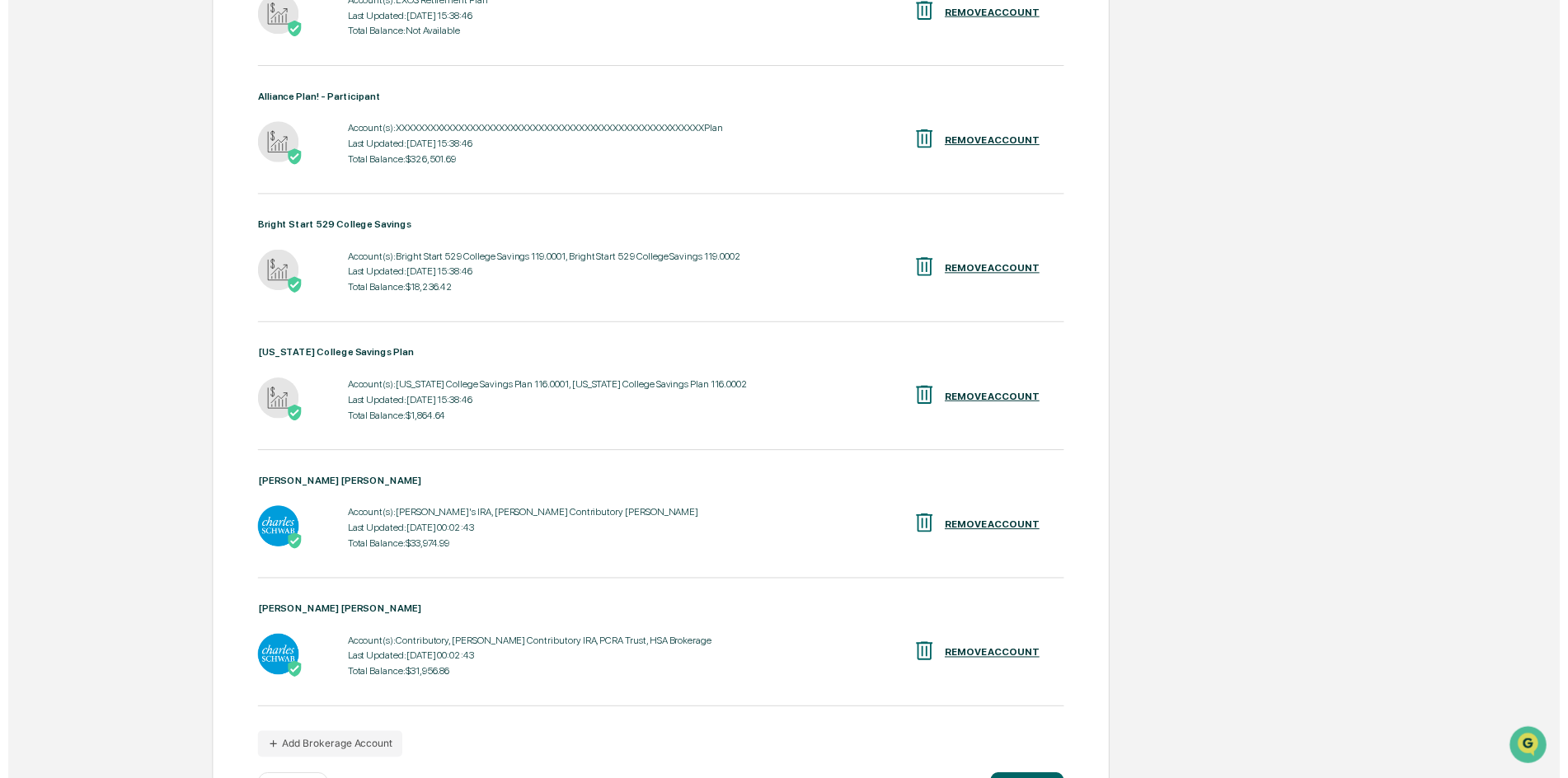
scroll to position [625, 0]
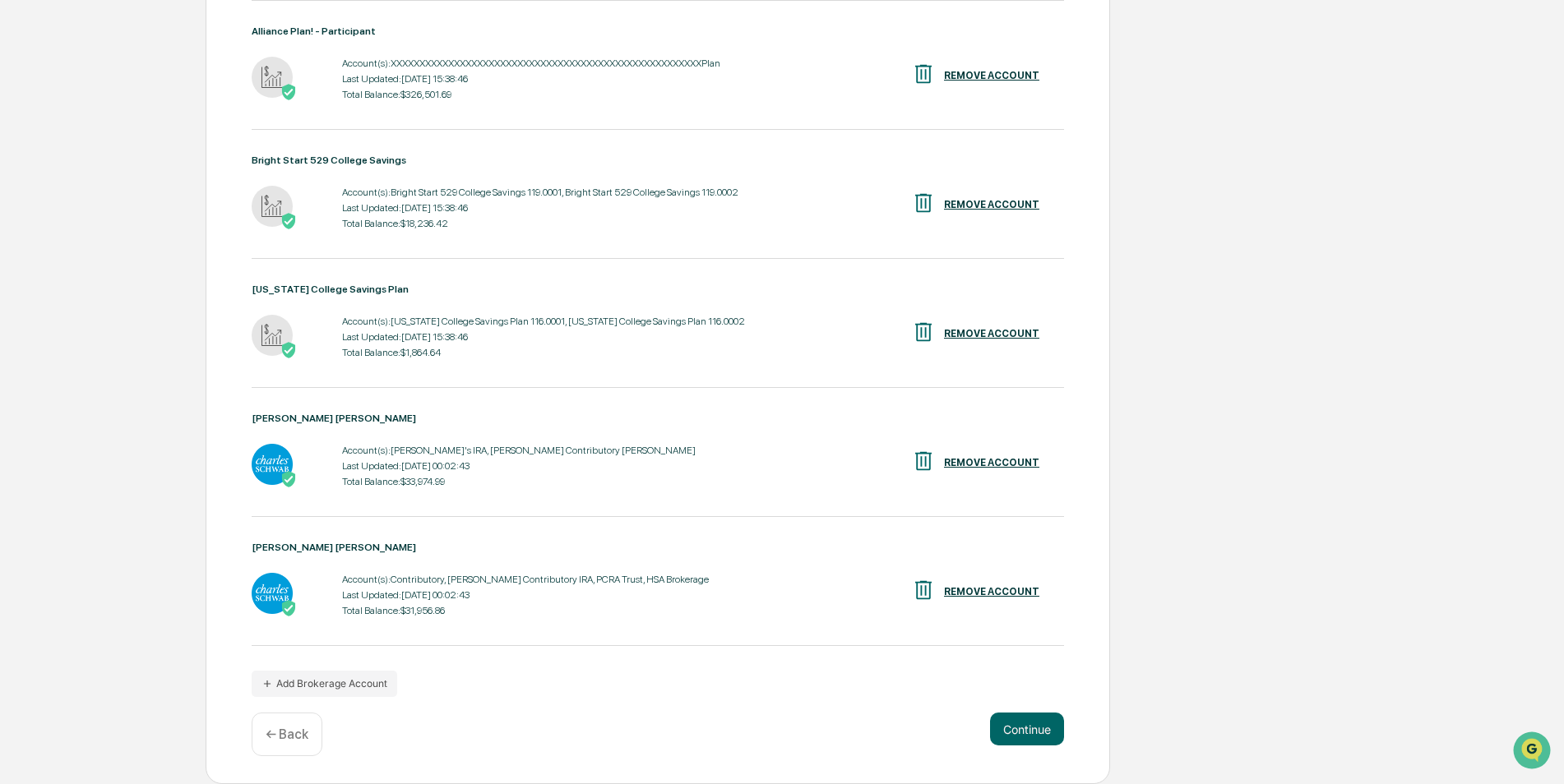
click at [1002, 731] on button "Continue" at bounding box center [1027, 729] width 74 height 33
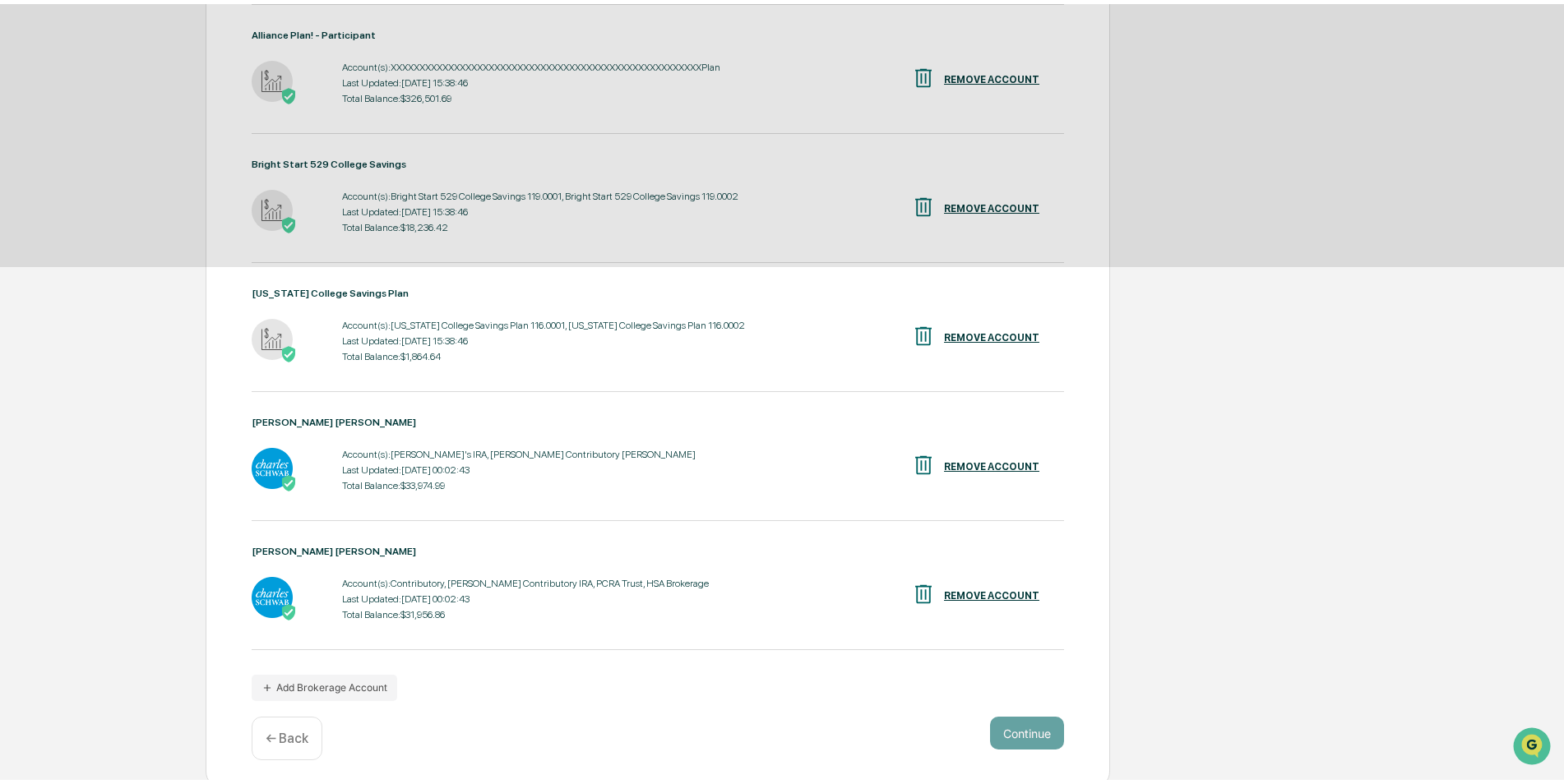
scroll to position [0, 0]
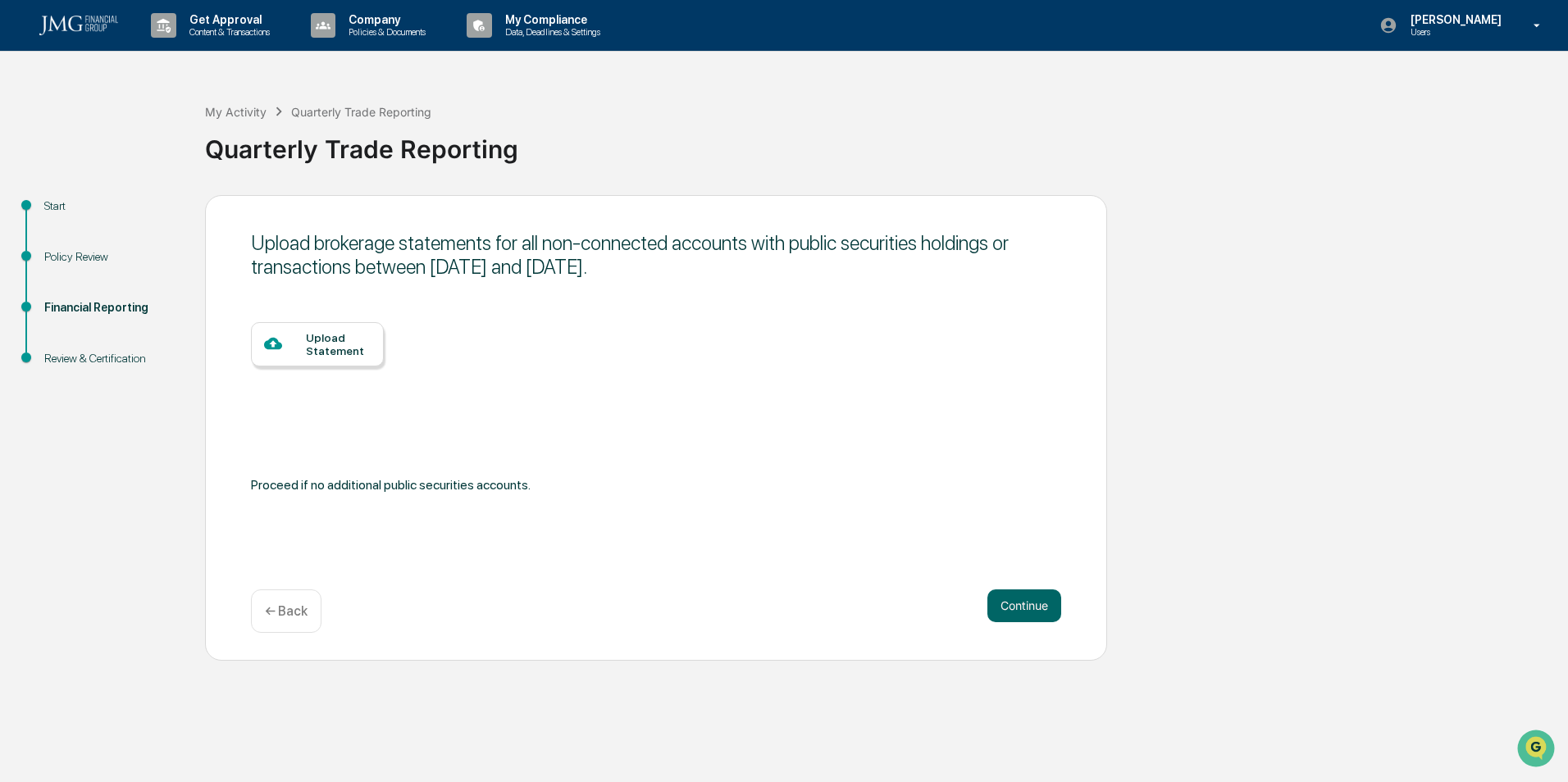
click at [1022, 608] on button "Continue" at bounding box center [1024, 605] width 74 height 33
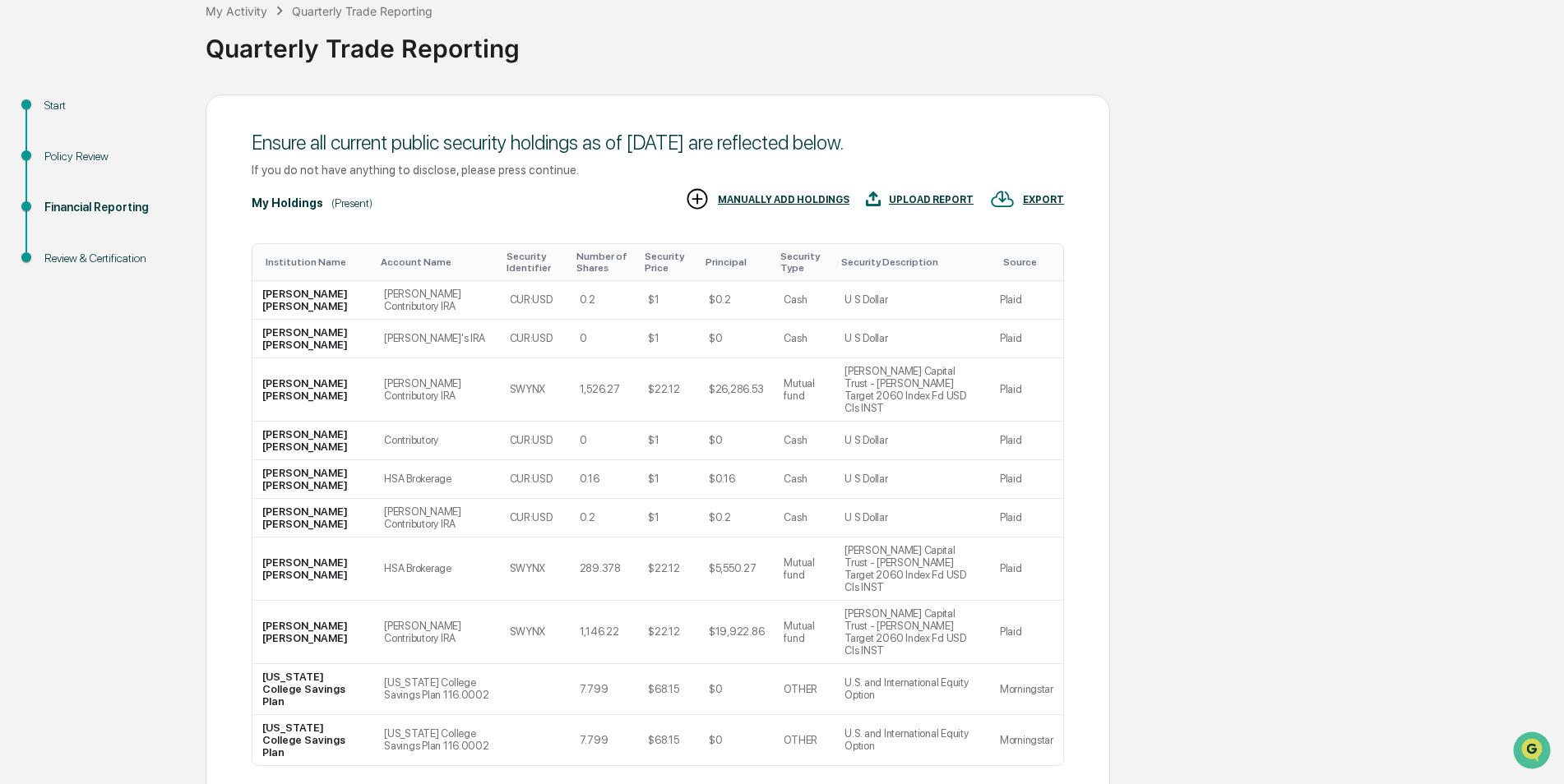
scroll to position [103, 0]
click at [330, 676] on body "Get Approval Content & Transactions Company Policies & Documents My Compliance …" at bounding box center [782, 403] width 1564 height 1010
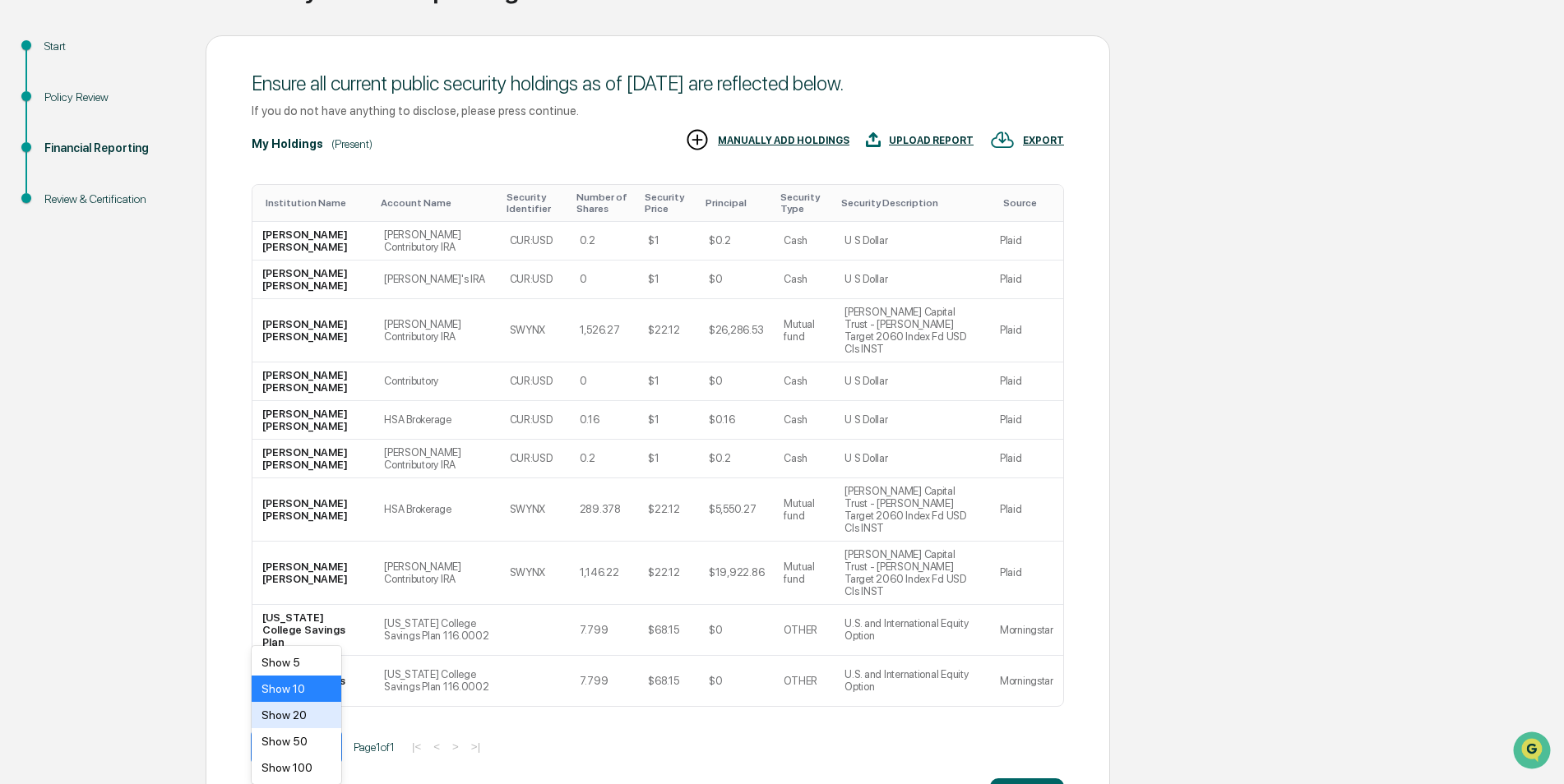
click at [308, 725] on div "Show 20" at bounding box center [297, 714] width 90 height 26
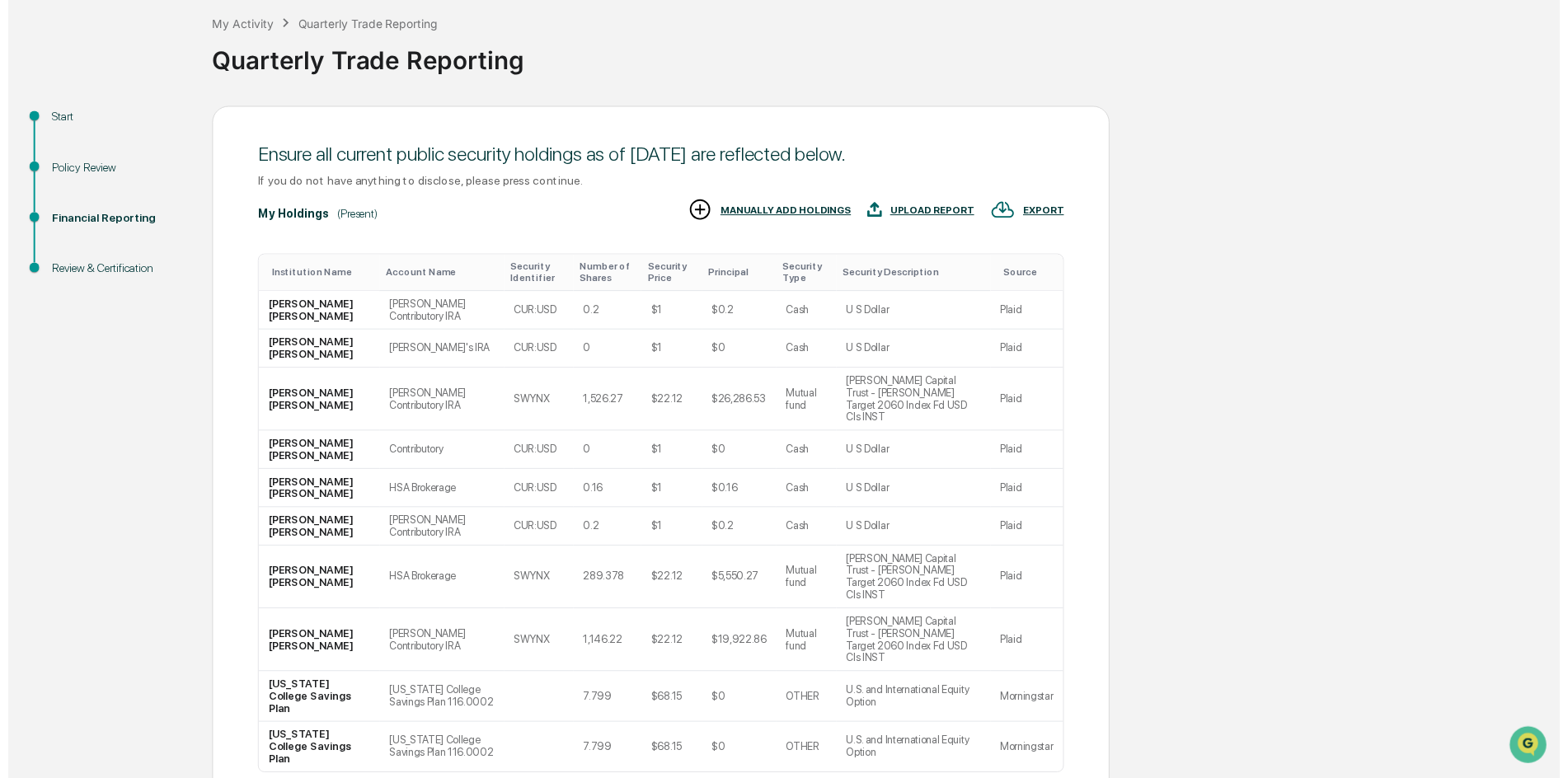
scroll to position [103, 0]
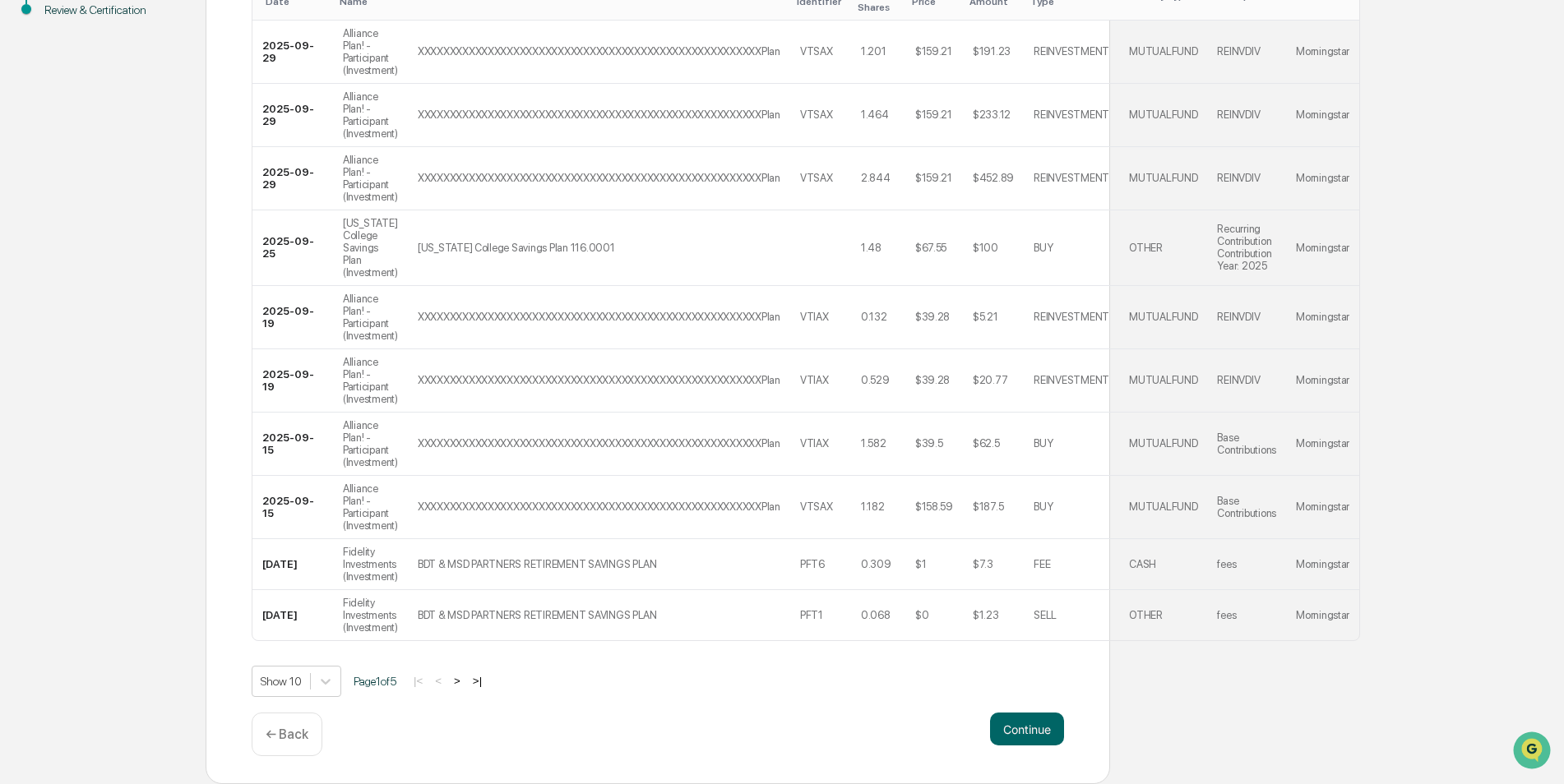
scroll to position [373, 0]
click at [324, 683] on body "Get Approval Content & Transactions Company Policies & Documents My Compliance …" at bounding box center [782, 217] width 1564 height 1133
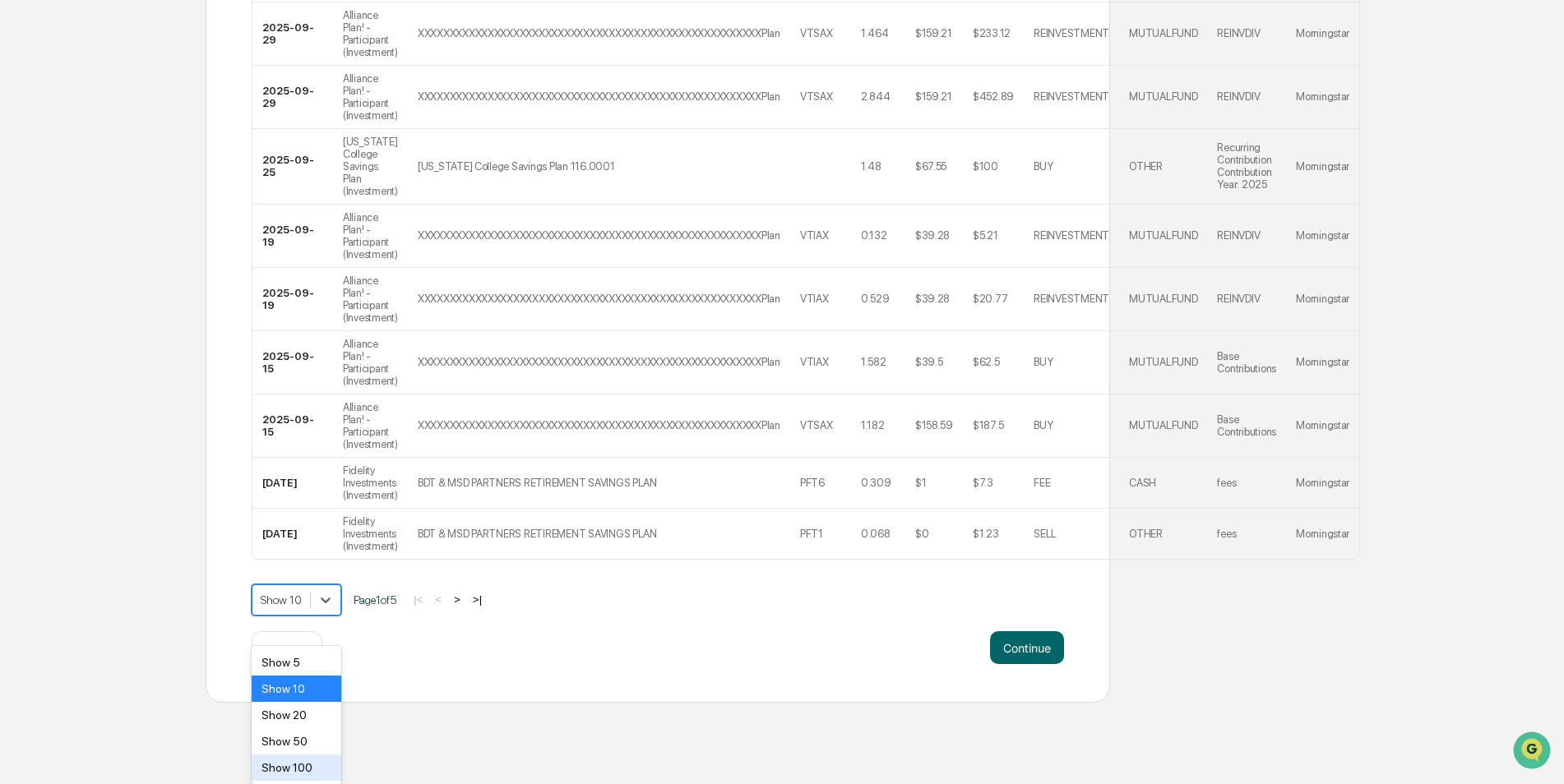
click at [294, 766] on div "Show 100" at bounding box center [297, 767] width 90 height 26
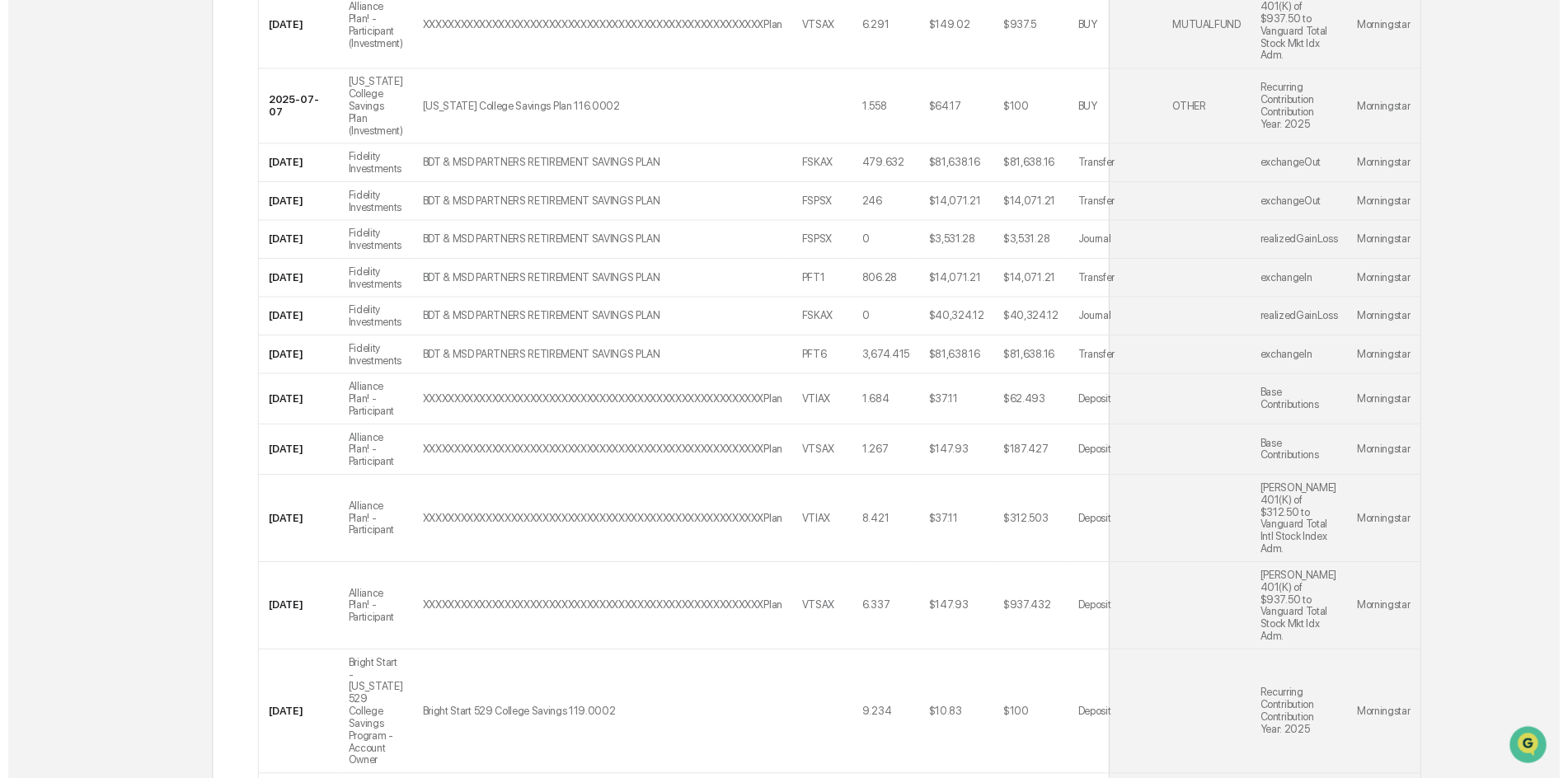
scroll to position [2798, 0]
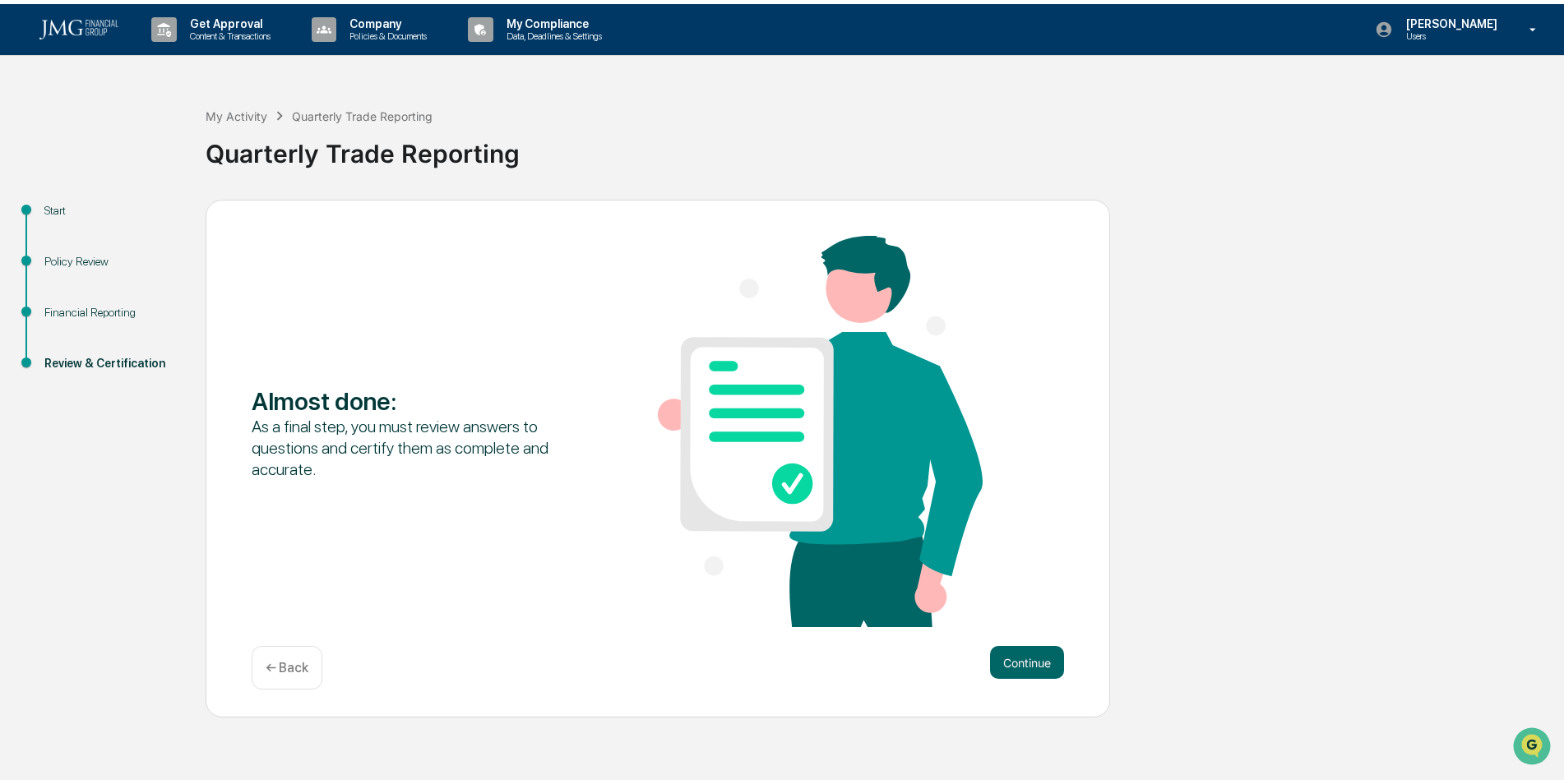
scroll to position [0, 0]
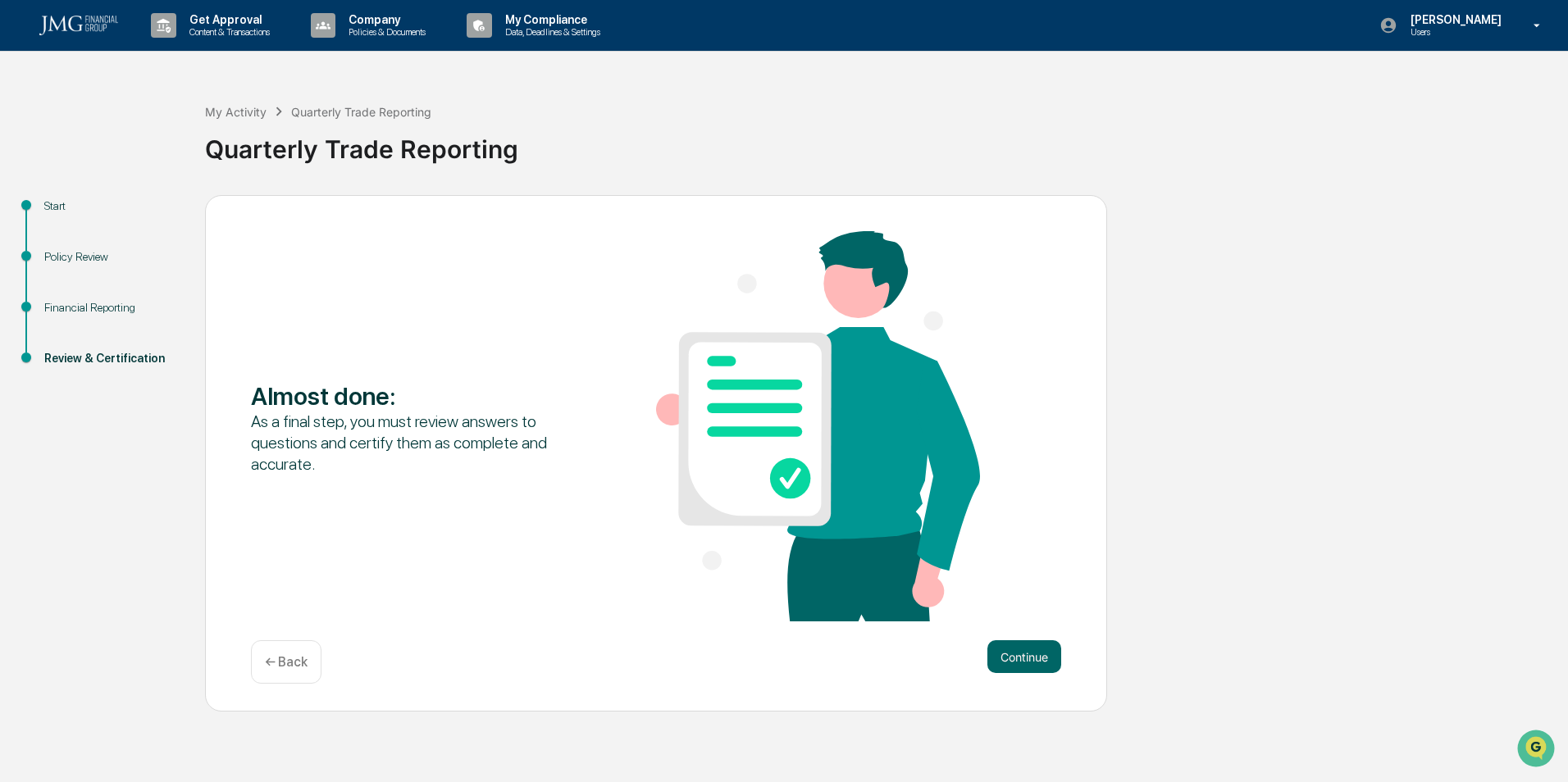
click at [1017, 659] on button "Continue" at bounding box center [1024, 656] width 74 height 33
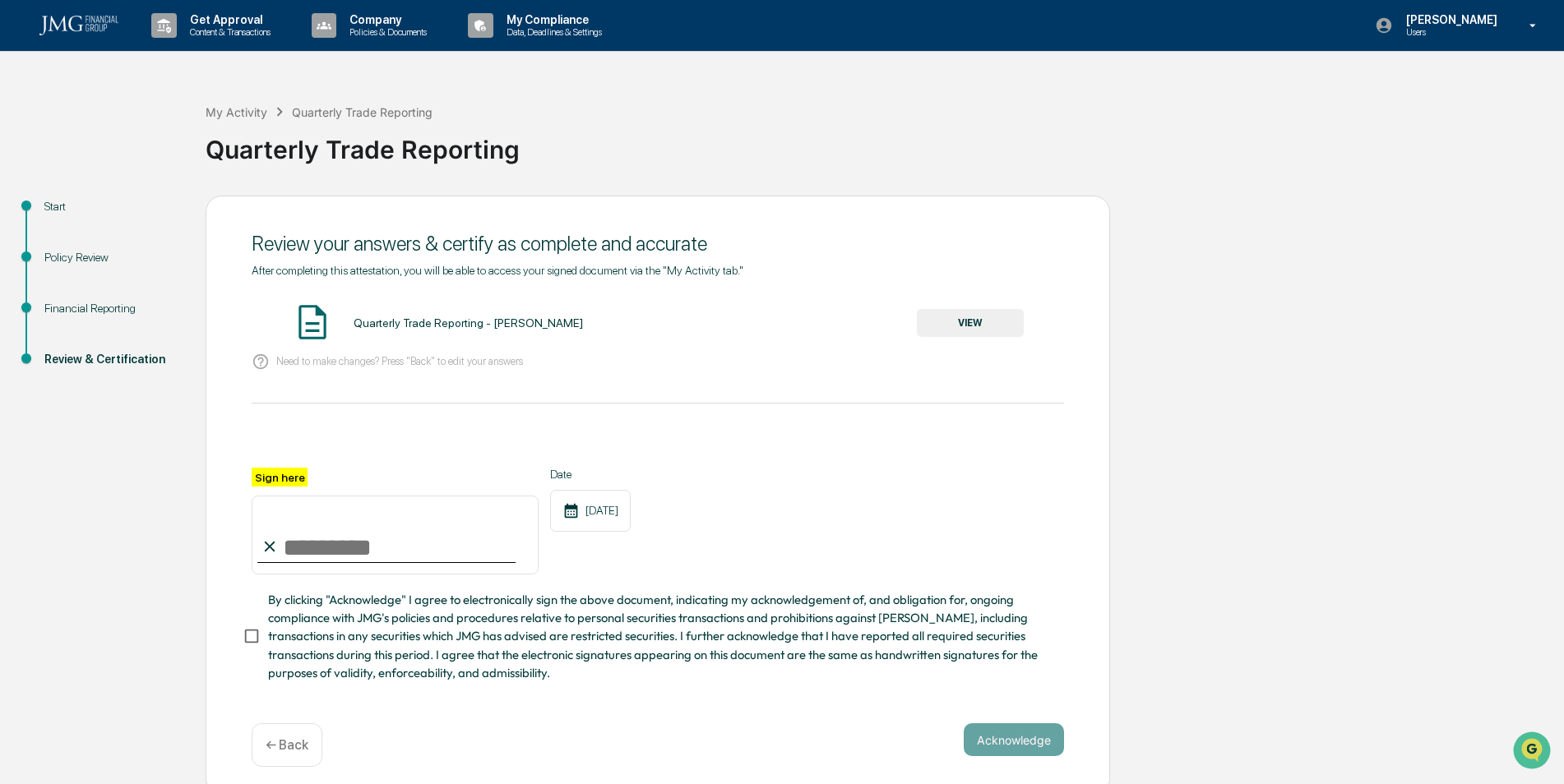
click at [337, 549] on input "Sign here" at bounding box center [395, 535] width 287 height 79
type input "**********"
click at [1018, 735] on button "Acknowledge" at bounding box center [1014, 739] width 100 height 33
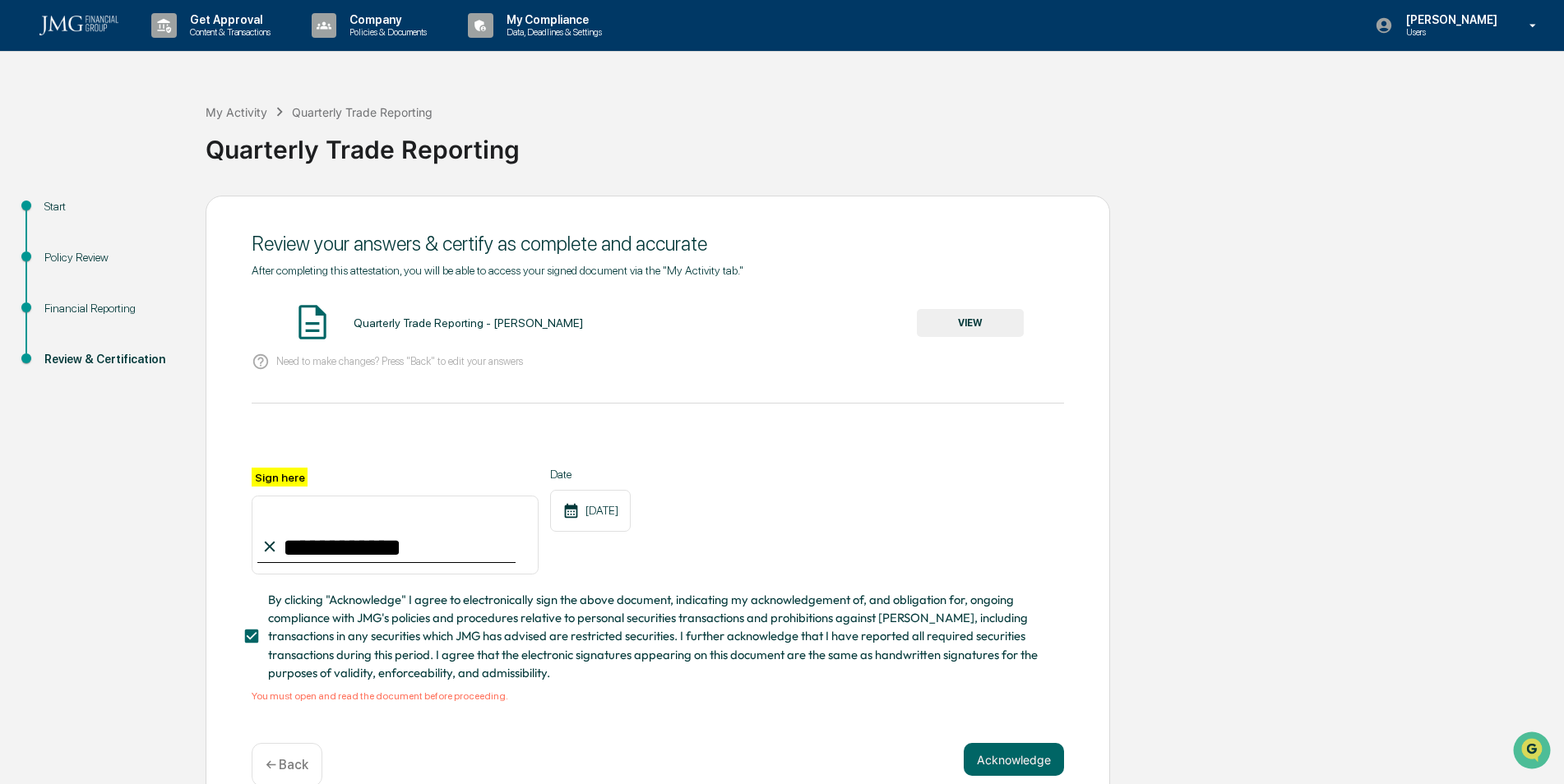
scroll to position [36, 0]
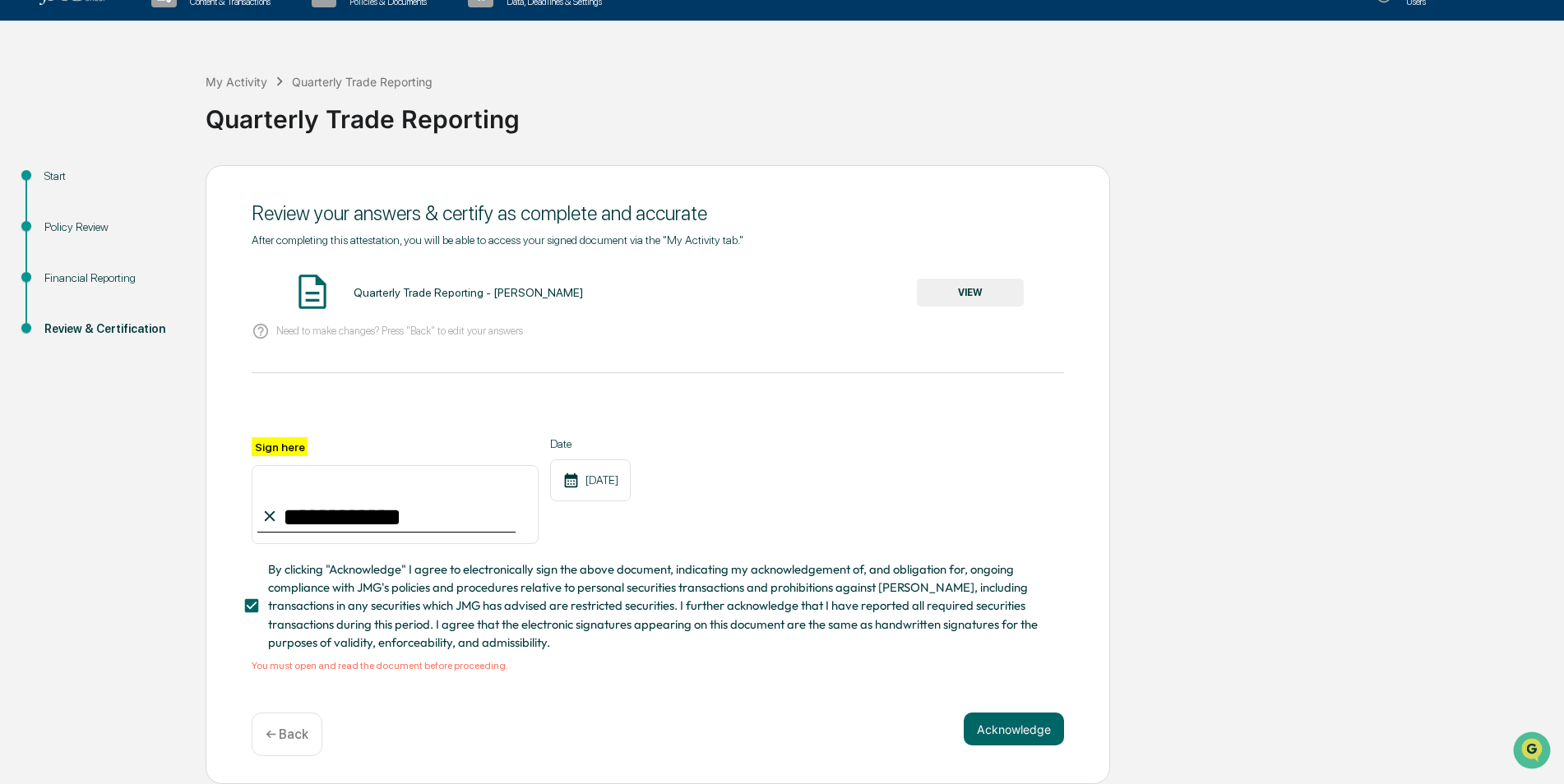
click at [999, 282] on button "VIEW" at bounding box center [970, 292] width 107 height 28
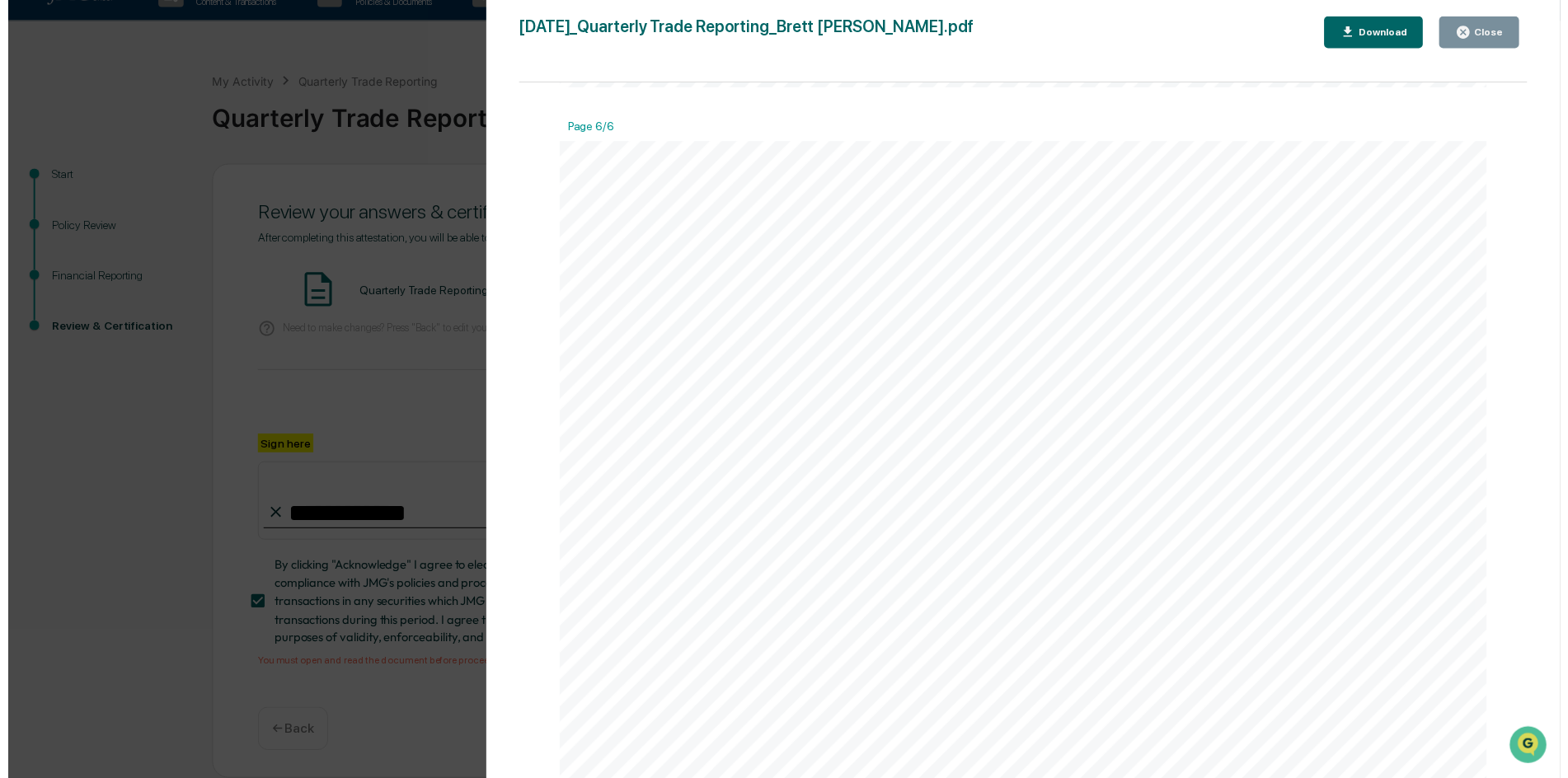
scroll to position [7112, 0]
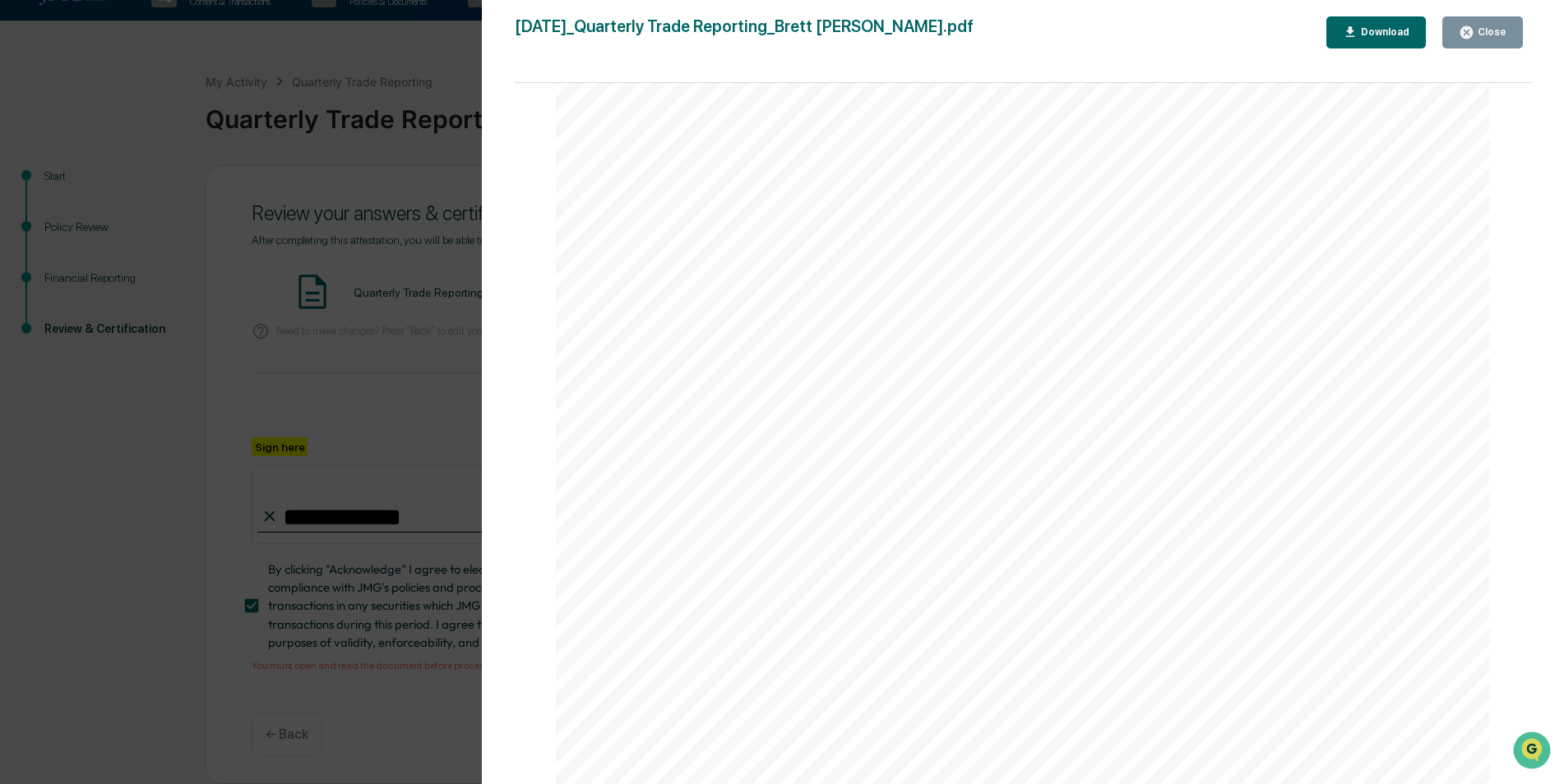
click at [1457, 32] on button "Close" at bounding box center [1482, 32] width 81 height 32
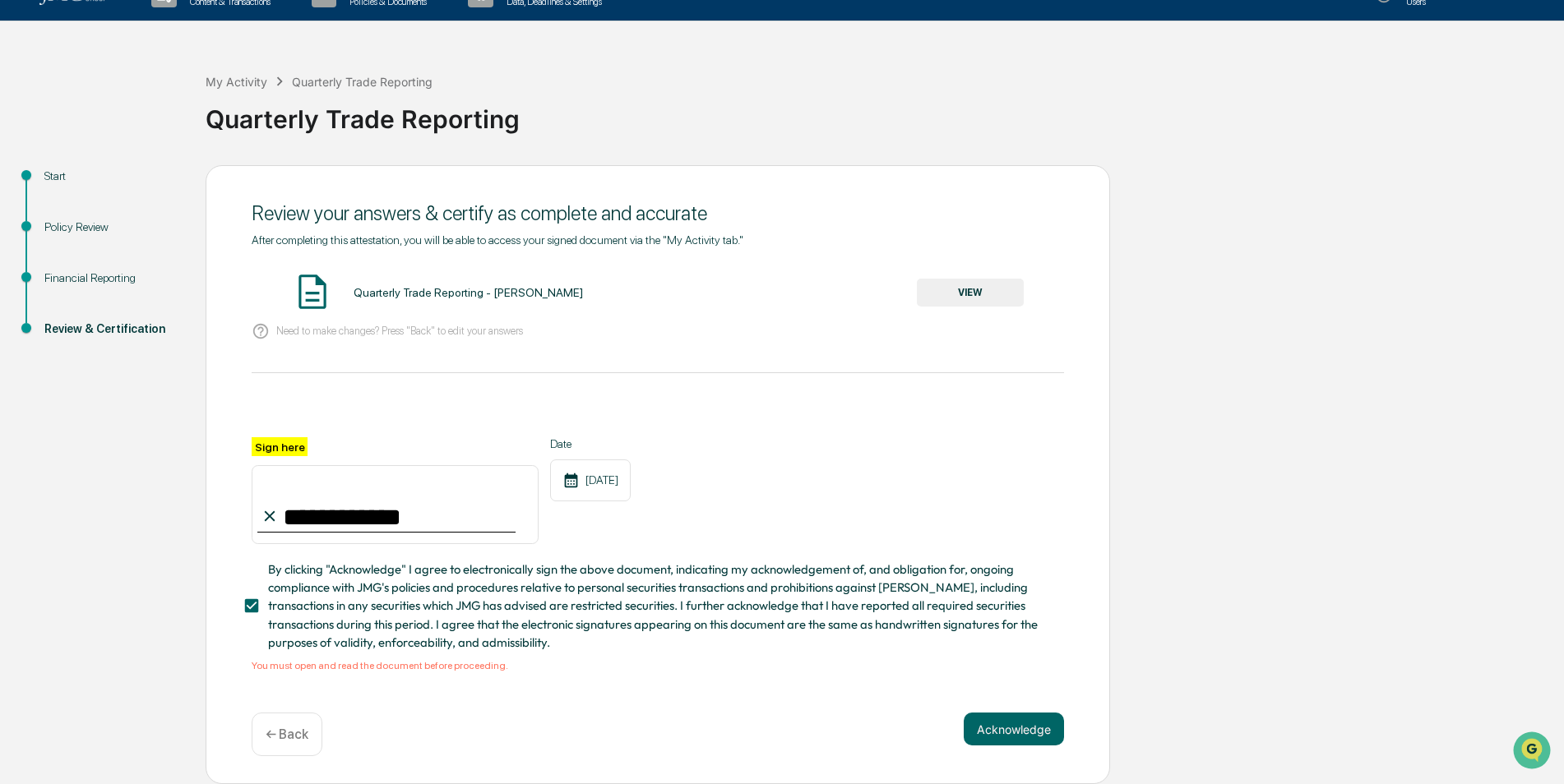
click at [1035, 732] on button "Acknowledge" at bounding box center [1014, 729] width 100 height 33
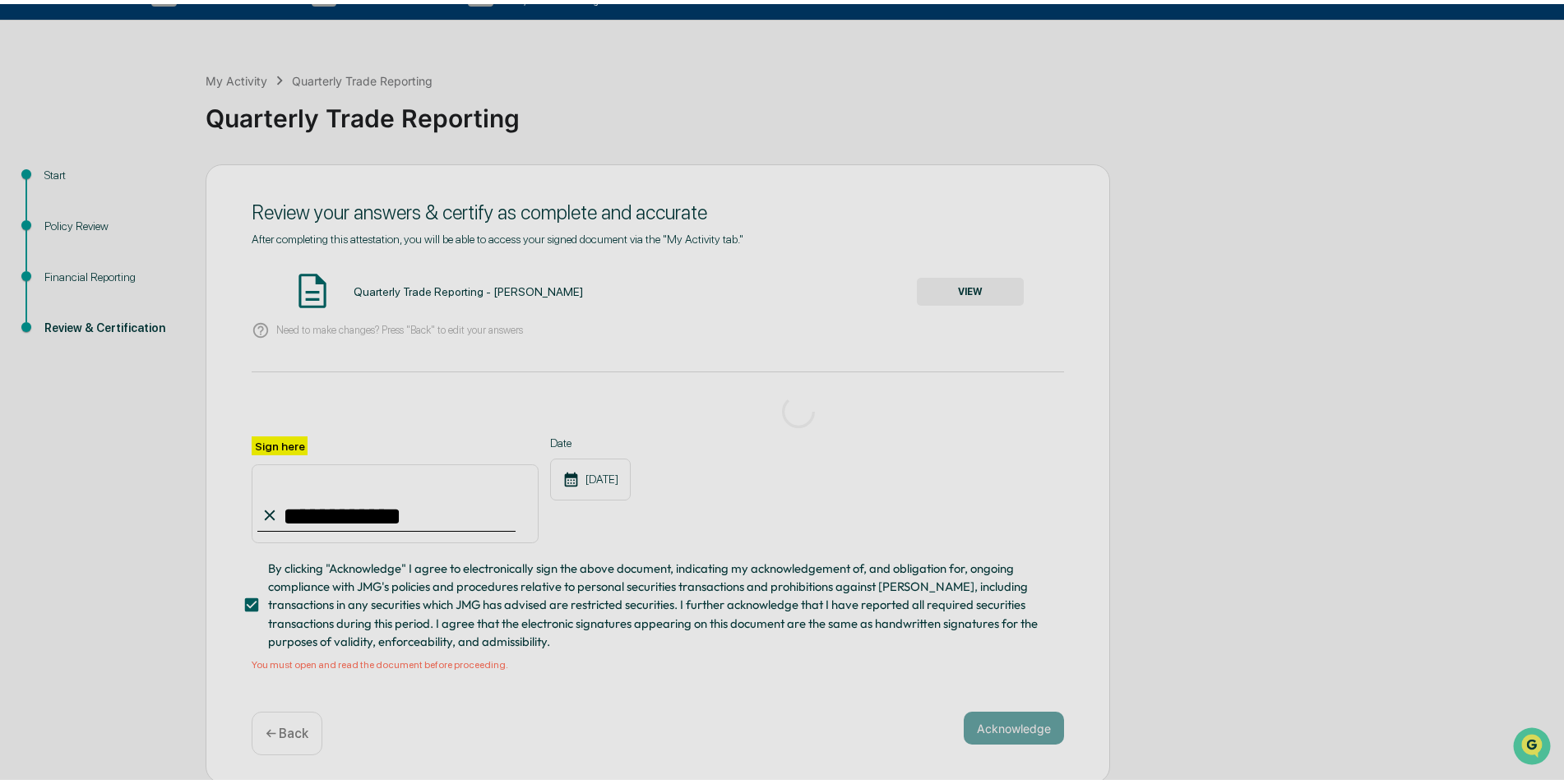
scroll to position [0, 0]
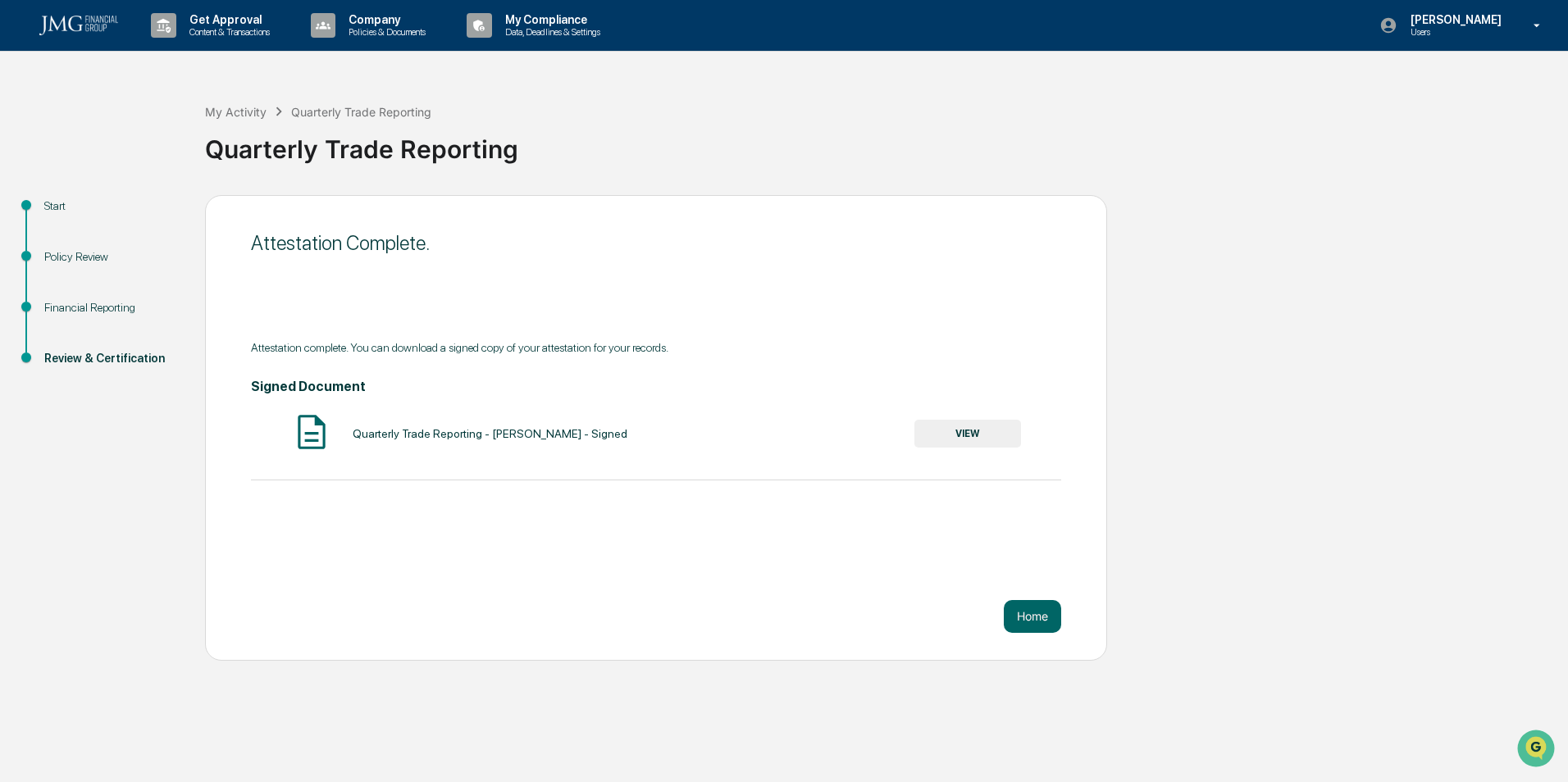
click at [1027, 620] on button "Home" at bounding box center [1033, 616] width 58 height 33
